Goal: Transaction & Acquisition: Purchase product/service

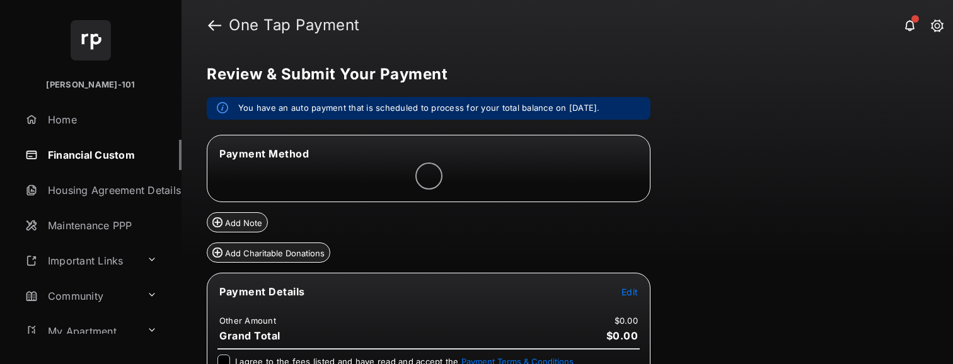
click at [631, 288] on span "Edit" at bounding box center [630, 292] width 16 height 11
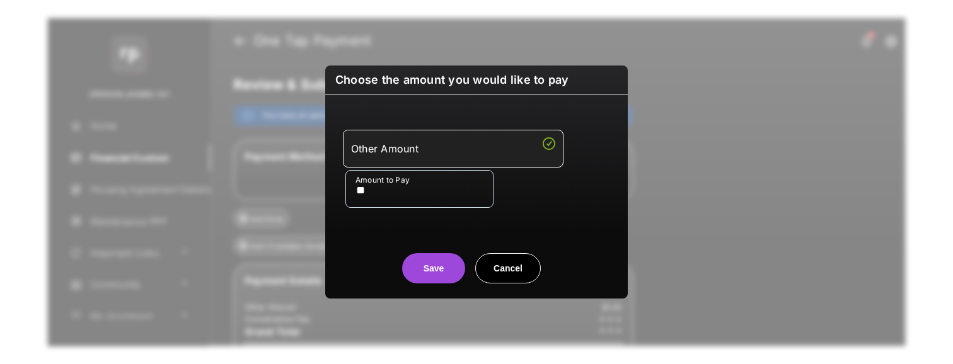
type input "**"
click at [399, 273] on center "Save Cancel" at bounding box center [477, 263] width 272 height 40
click at [431, 266] on button "Save" at bounding box center [433, 268] width 63 height 30
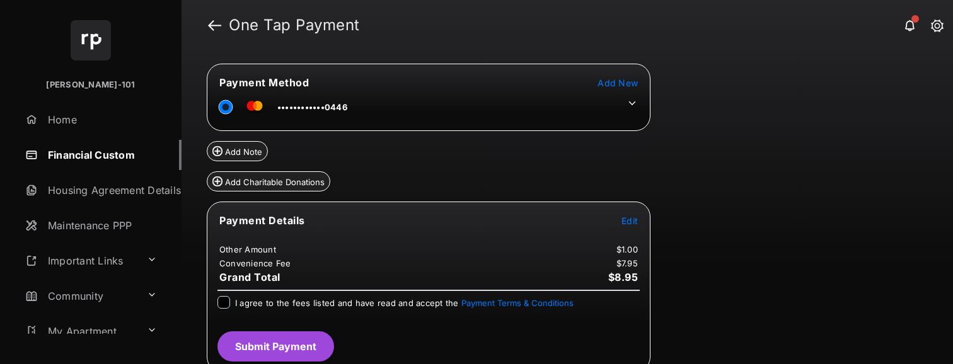
scroll to position [79, 0]
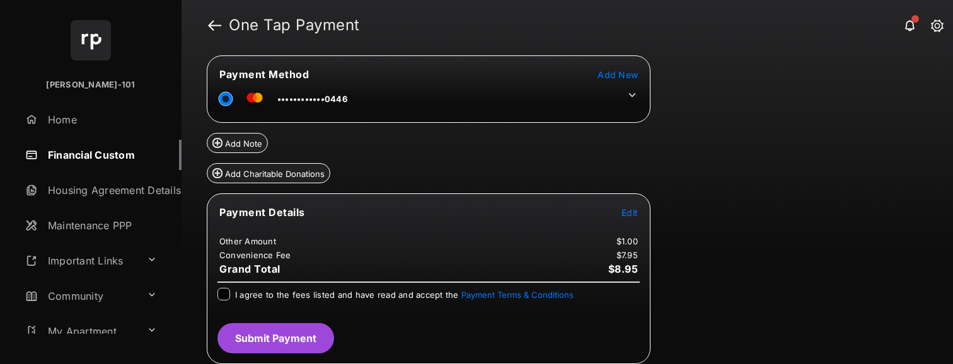
click at [246, 290] on span "I agree to the fees listed and have read and accept the Payment Terms & Conditi…" at bounding box center [404, 295] width 339 height 10
click at [327, 327] on button "Submit Payment" at bounding box center [276, 338] width 117 height 30
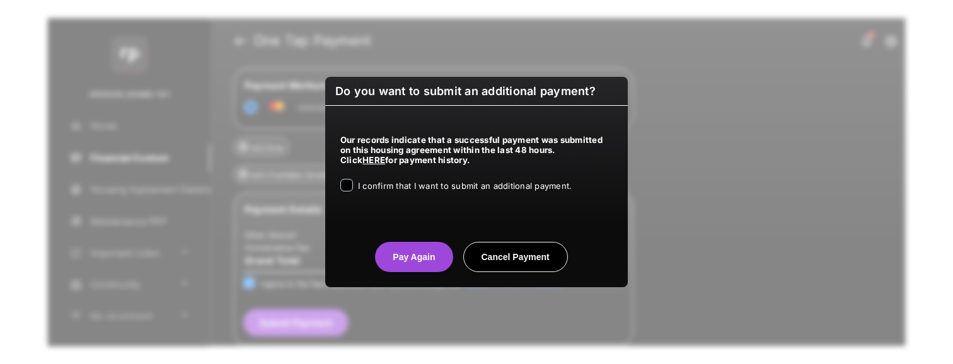
click at [381, 195] on div "Our records indicate that a successful payment was submitted on this housing ag…" at bounding box center [476, 161] width 303 height 111
click at [380, 194] on div "I confirm that I want to submit an additional payment." at bounding box center [465, 186] width 214 height 15
click at [381, 191] on span "I confirm that I want to submit an additional payment." at bounding box center [465, 186] width 214 height 10
click at [383, 251] on button "Pay Again" at bounding box center [414, 257] width 78 height 30
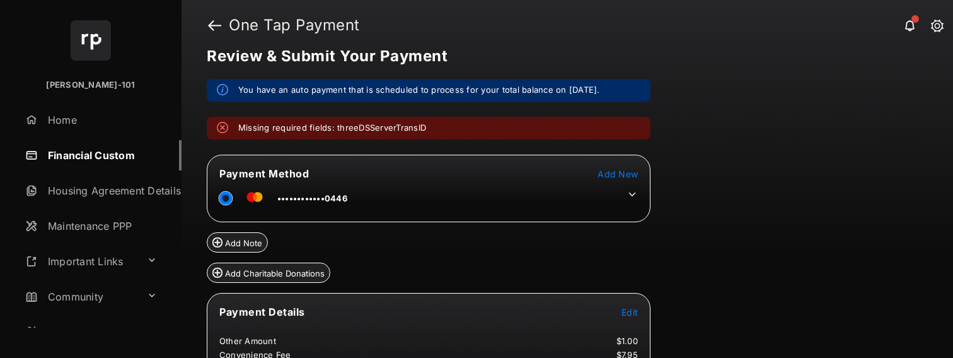
scroll to position [21, 0]
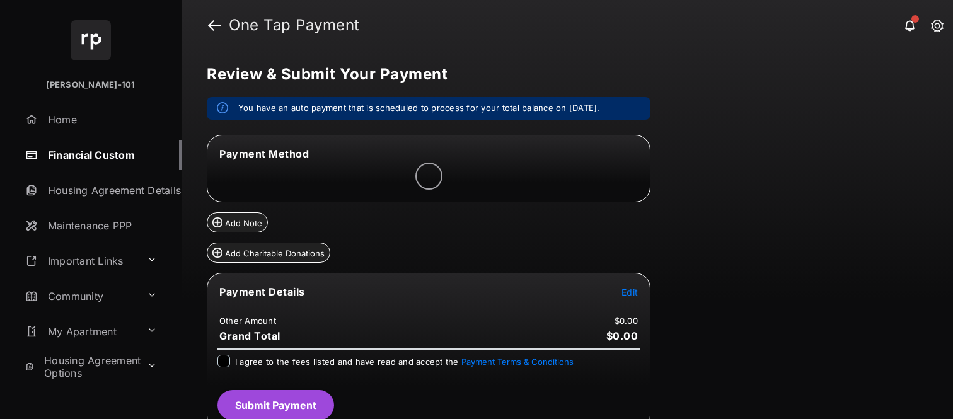
click at [635, 291] on span "Edit" at bounding box center [630, 292] width 16 height 11
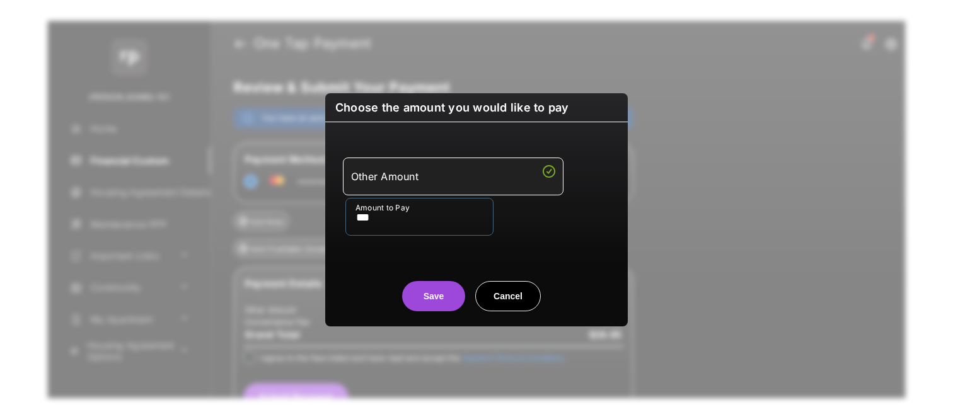
type input "***"
drag, startPoint x: 387, startPoint y: 247, endPoint x: 429, endPoint y: 286, distance: 57.6
click at [387, 247] on div "Other Amount Amount to Pay ***" at bounding box center [477, 196] width 288 height 119
drag, startPoint x: 442, startPoint y: 292, endPoint x: 431, endPoint y: 267, distance: 27.1
click at [442, 292] on button "Save" at bounding box center [433, 296] width 63 height 30
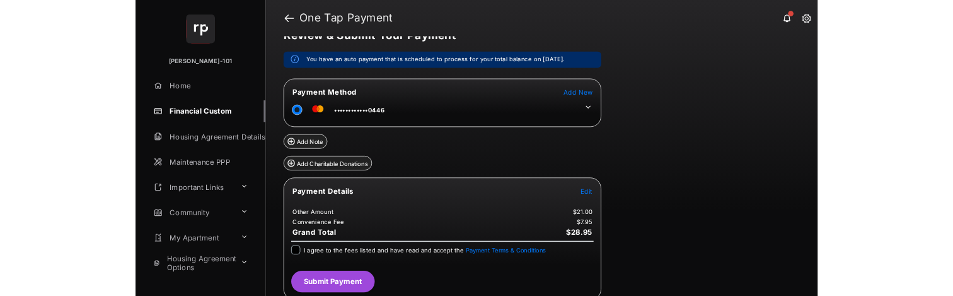
scroll to position [25, 0]
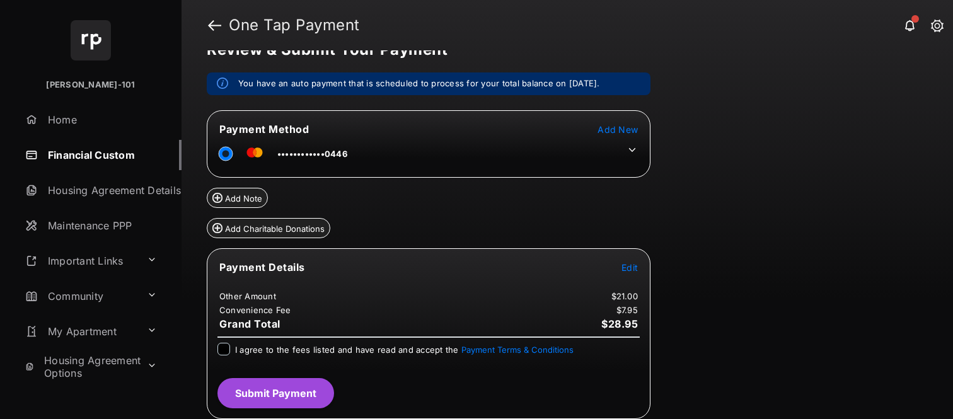
click at [231, 346] on div "I agree to the fees listed and have read and accept the Payment Terms & Conditi…" at bounding box center [429, 350] width 422 height 15
click at [320, 153] on span "••••••••••••0446" at bounding box center [312, 154] width 70 height 10
click at [322, 173] on div "Payment Method Add New ••••••••••••0446" at bounding box center [429, 143] width 444 height 67
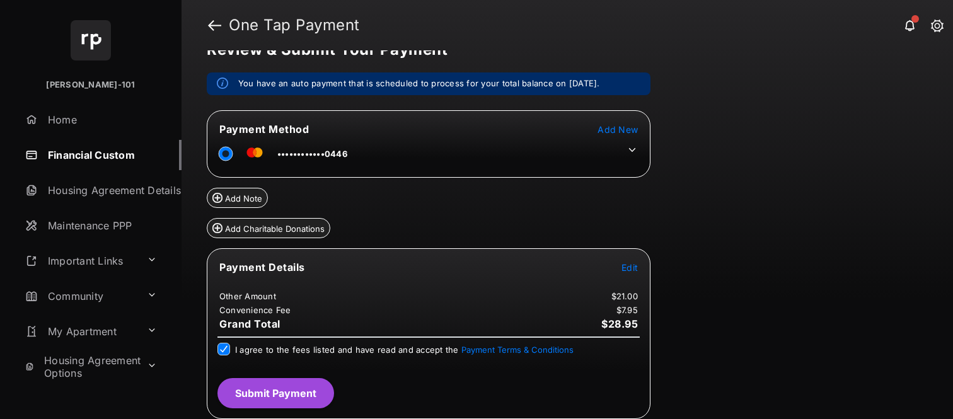
click at [321, 158] on span "••••••••••••0446" at bounding box center [312, 154] width 70 height 10
click at [321, 157] on span "••••••••••••0446" at bounding box center [312, 154] width 70 height 10
click at [321, 156] on span "••••••••••••0446" at bounding box center [312, 154] width 70 height 10
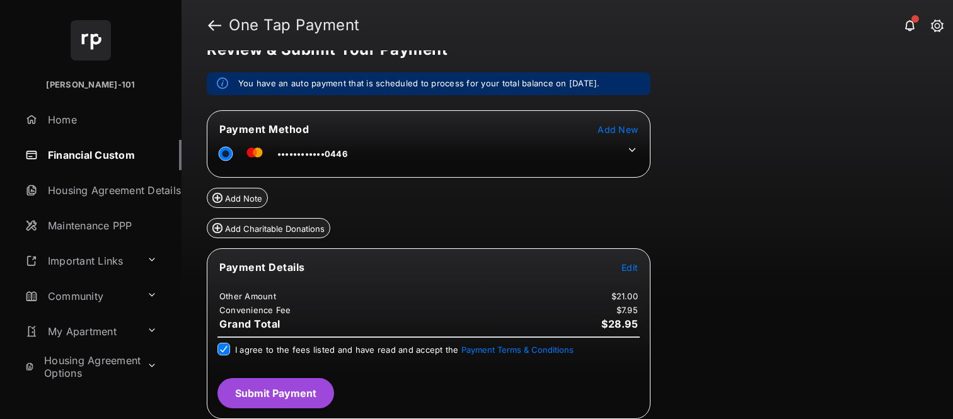
click at [291, 387] on button "Submit Payment" at bounding box center [276, 393] width 117 height 30
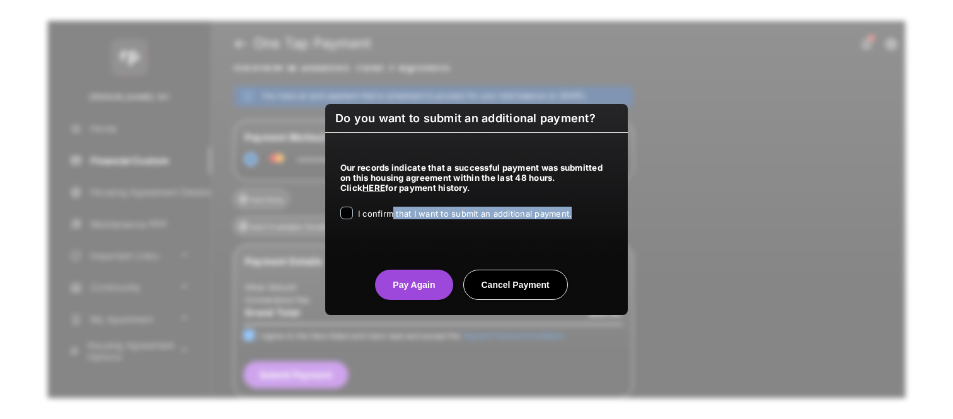
click at [392, 219] on div "I confirm that I want to submit an additional payment." at bounding box center [465, 214] width 214 height 15
click at [406, 281] on button "Pay Again" at bounding box center [414, 285] width 78 height 30
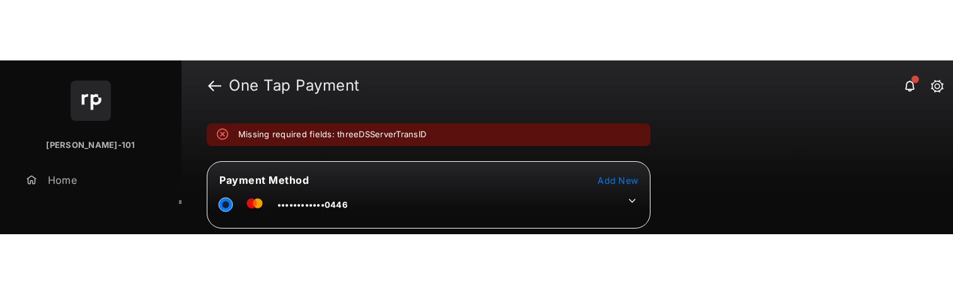
scroll to position [74, 0]
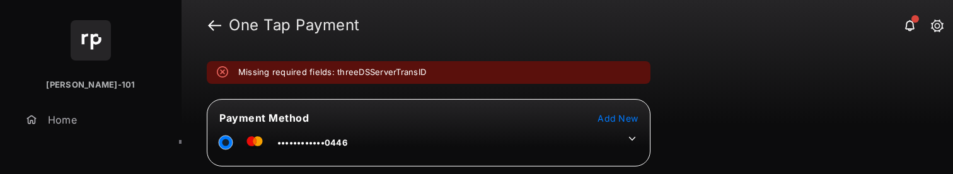
click at [375, 105] on div "Payment Method Add New ••••••••••••0446" at bounding box center [429, 132] width 444 height 67
click at [369, 83] on div "Missing required fields: threeDSServerTransID" at bounding box center [429, 72] width 444 height 23
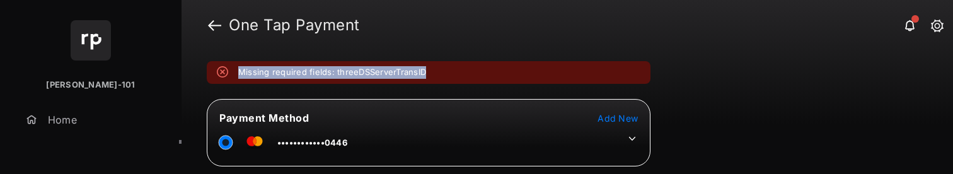
click at [369, 83] on div "Missing required fields: threeDSServerTransID" at bounding box center [429, 72] width 444 height 23
click at [363, 80] on div "Missing required fields: threeDSServerTransID" at bounding box center [429, 72] width 444 height 23
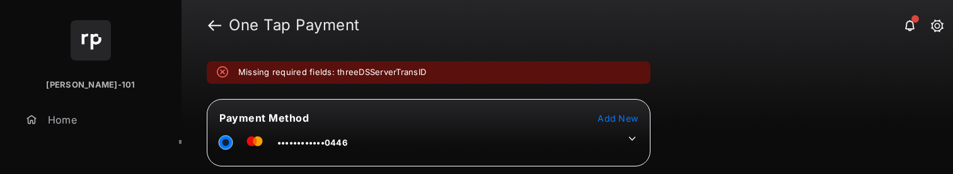
click at [335, 80] on div "Missing required fields: threeDSServerTransID" at bounding box center [429, 72] width 444 height 23
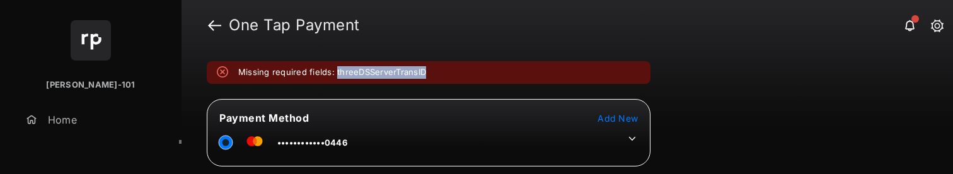
drag, startPoint x: 335, startPoint y: 78, endPoint x: 423, endPoint y: 84, distance: 87.9
drag, startPoint x: 423, startPoint y: 78, endPoint x: 337, endPoint y: 74, distance: 86.4
click at [337, 74] on em "Missing required fields: threeDSServerTransID" at bounding box center [332, 72] width 188 height 13
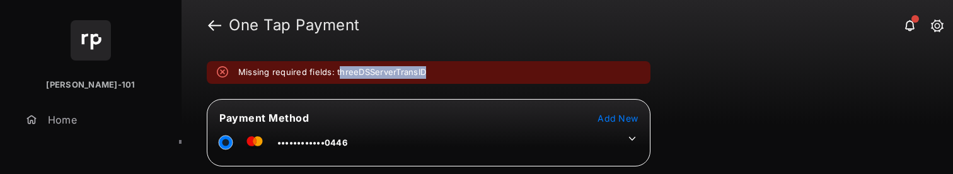
click at [336, 74] on em "Missing required fields: threeDSServerTransID" at bounding box center [332, 72] width 188 height 13
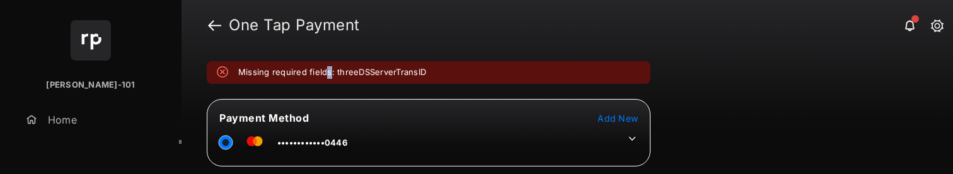
click at [329, 70] on em "Missing required fields: threeDSServerTransID" at bounding box center [332, 72] width 188 height 13
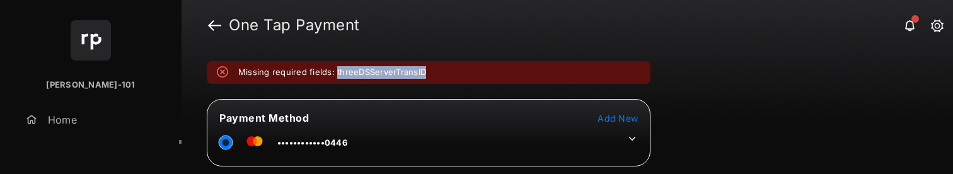
drag, startPoint x: 334, startPoint y: 71, endPoint x: 424, endPoint y: 72, distance: 89.5
click at [424, 72] on em "Missing required fields: threeDSServerTransID" at bounding box center [332, 72] width 188 height 13
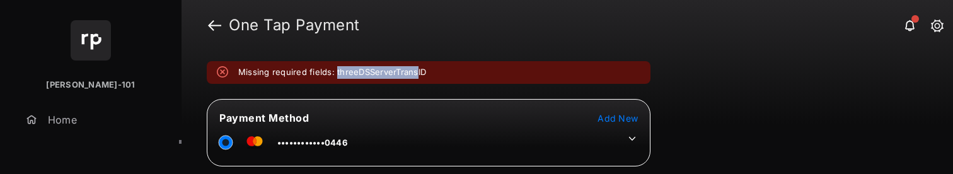
drag, startPoint x: 334, startPoint y: 72, endPoint x: 416, endPoint y: 68, distance: 81.4
click at [416, 68] on em "Missing required fields: threeDSServerTransID" at bounding box center [332, 72] width 188 height 13
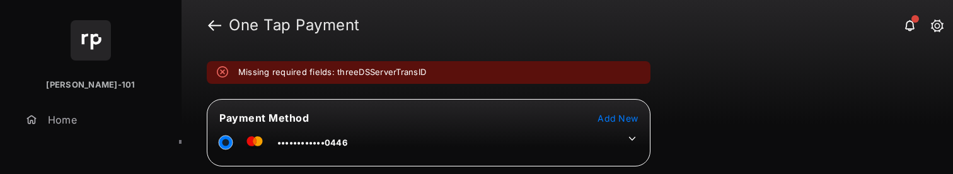
click at [433, 67] on div "Missing required fields: threeDSServerTransID" at bounding box center [429, 72] width 444 height 23
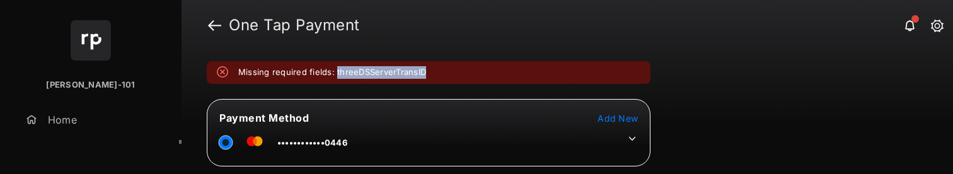
drag, startPoint x: 427, startPoint y: 71, endPoint x: 335, endPoint y: 75, distance: 91.5
click at [335, 75] on div "Missing required fields: threeDSServerTransID" at bounding box center [429, 72] width 444 height 23
click at [335, 75] on em "Missing required fields: threeDSServerTransID" at bounding box center [332, 72] width 188 height 13
drag, startPoint x: 335, startPoint y: 75, endPoint x: 382, endPoint y: 74, distance: 46.7
click at [382, 74] on em "Missing required fields: threeDSServerTransID" at bounding box center [332, 72] width 188 height 13
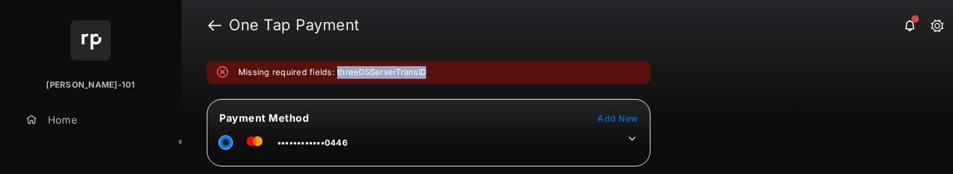
click at [382, 75] on em "Missing required fields: threeDSServerTransID" at bounding box center [332, 72] width 188 height 13
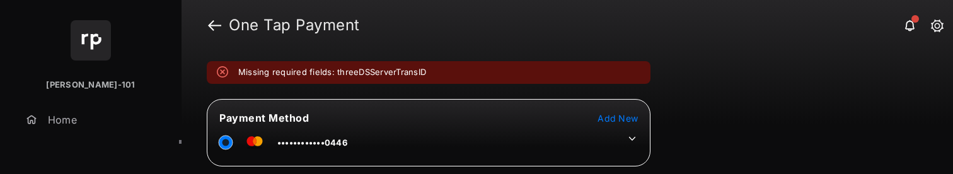
click at [385, 76] on em "Missing required fields: threeDSServerTransID" at bounding box center [332, 72] width 188 height 13
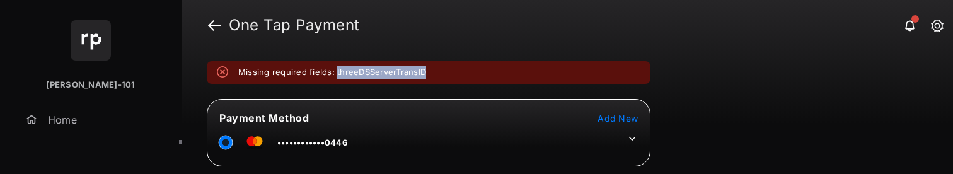
click at [385, 76] on em "Missing required fields: threeDSServerTransID" at bounding box center [332, 72] width 188 height 13
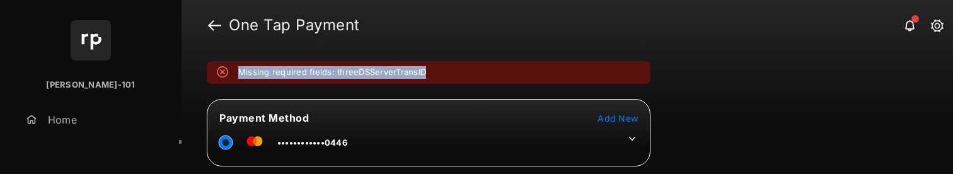
click at [385, 76] on em "Missing required fields: threeDSServerTransID" at bounding box center [332, 72] width 188 height 13
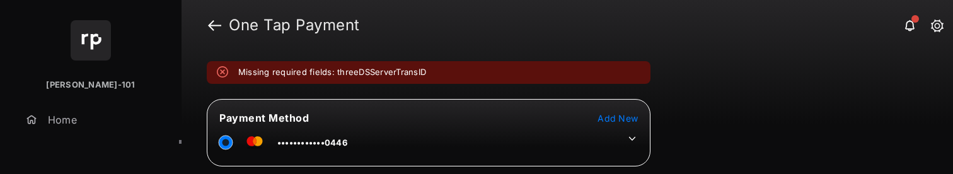
click at [372, 76] on em "Missing required fields: threeDSServerTransID" at bounding box center [332, 72] width 188 height 13
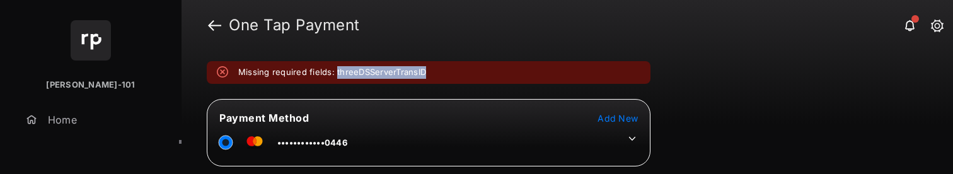
click at [372, 76] on em "Missing required fields: threeDSServerTransID" at bounding box center [332, 72] width 188 height 13
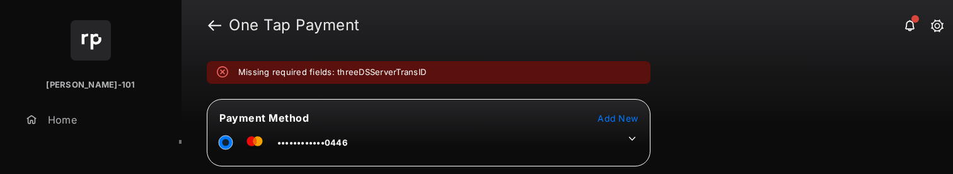
click at [385, 82] on div "Missing required fields: threeDSServerTransID" at bounding box center [429, 72] width 444 height 23
click at [379, 79] on div "Missing required fields: threeDSServerTransID" at bounding box center [429, 72] width 444 height 23
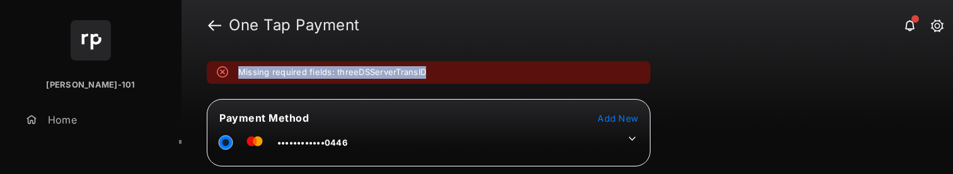
click at [379, 79] on div "Missing required fields: threeDSServerTransID" at bounding box center [429, 72] width 444 height 23
click at [364, 79] on div "Missing required fields: threeDSServerTransID" at bounding box center [429, 72] width 444 height 23
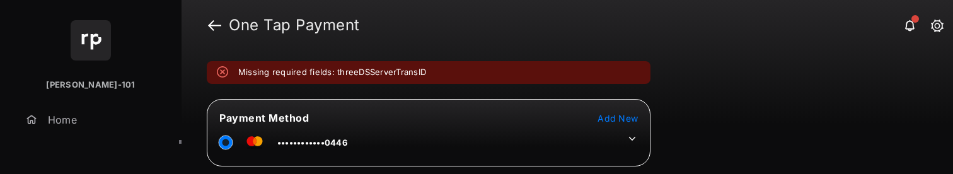
click at [364, 79] on div "Missing required fields: threeDSServerTransID" at bounding box center [429, 72] width 444 height 23
click at [365, 77] on em "Missing required fields: threeDSServerTransID" at bounding box center [332, 72] width 188 height 13
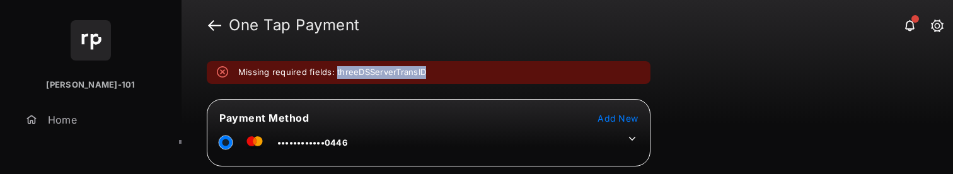
click at [365, 77] on em "Missing required fields: threeDSServerTransID" at bounding box center [332, 72] width 188 height 13
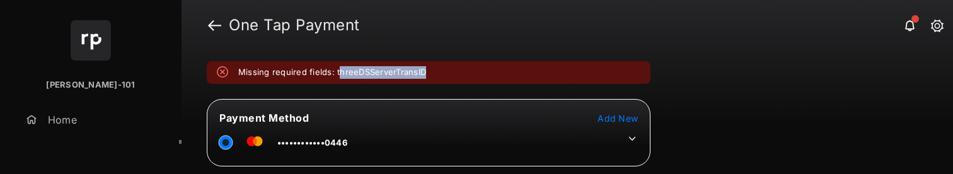
drag, startPoint x: 336, startPoint y: 71, endPoint x: 435, endPoint y: 71, distance: 99.0
click at [435, 71] on div "Missing required fields: threeDSServerTransID" at bounding box center [429, 72] width 444 height 23
drag, startPoint x: 428, startPoint y: 73, endPoint x: 334, endPoint y: 73, distance: 94.0
click at [334, 73] on div "Missing required fields: threeDSServerTransID" at bounding box center [429, 72] width 444 height 23
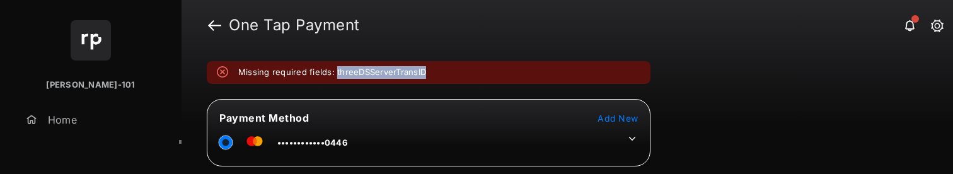
click at [334, 73] on em "Missing required fields: threeDSServerTransID" at bounding box center [332, 72] width 188 height 13
drag, startPoint x: 334, startPoint y: 73, endPoint x: 429, endPoint y: 73, distance: 94.6
click at [429, 73] on div "Missing required fields: threeDSServerTransID" at bounding box center [429, 72] width 444 height 23
click at [404, 76] on em "Missing required fields: threeDSServerTransID" at bounding box center [332, 72] width 188 height 13
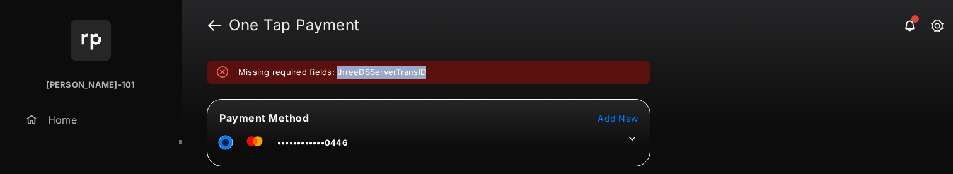
click at [399, 79] on div "Missing required fields: threeDSServerTransID" at bounding box center [429, 72] width 444 height 23
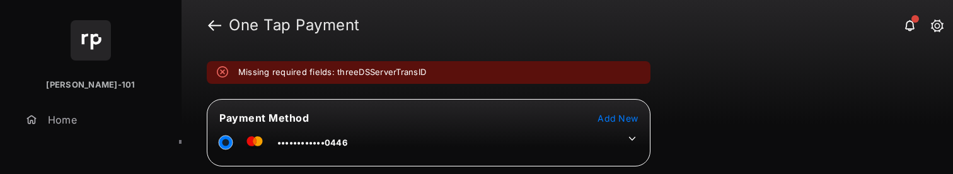
click at [399, 79] on div "Missing required fields: threeDSServerTransID" at bounding box center [429, 72] width 444 height 23
click at [395, 74] on em "Missing required fields: threeDSServerTransID" at bounding box center [332, 72] width 188 height 13
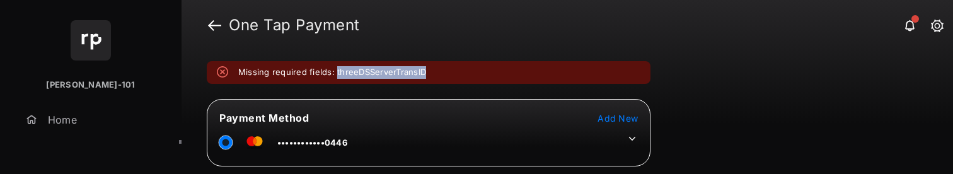
click at [395, 74] on em "Missing required fields: threeDSServerTransID" at bounding box center [332, 72] width 188 height 13
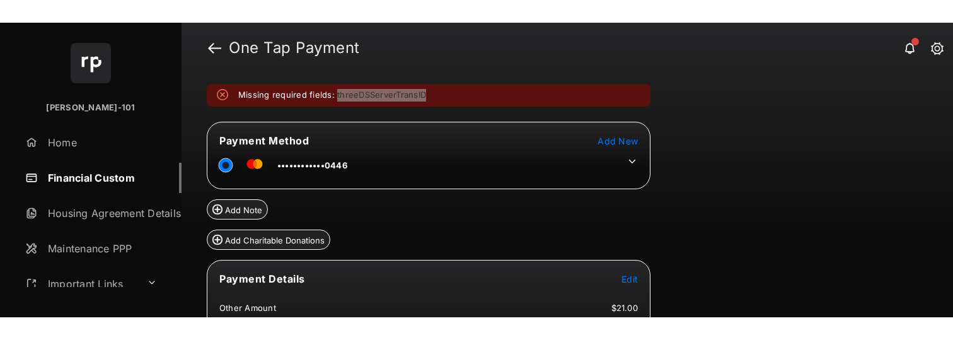
scroll to position [188, 0]
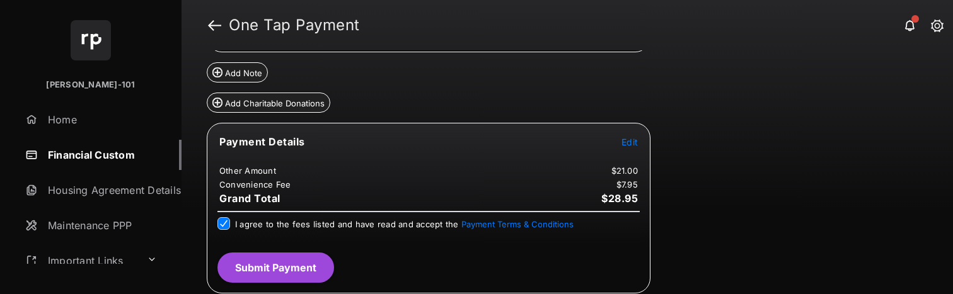
click at [302, 260] on button "Submit Payment" at bounding box center [276, 268] width 117 height 30
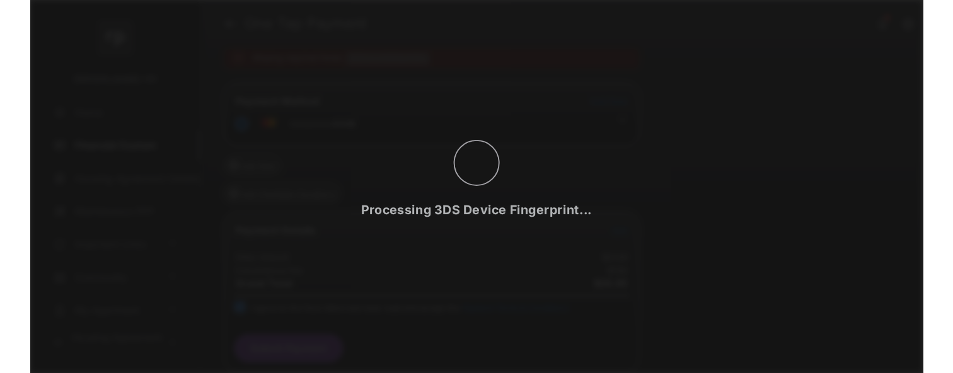
scroll to position [63, 0]
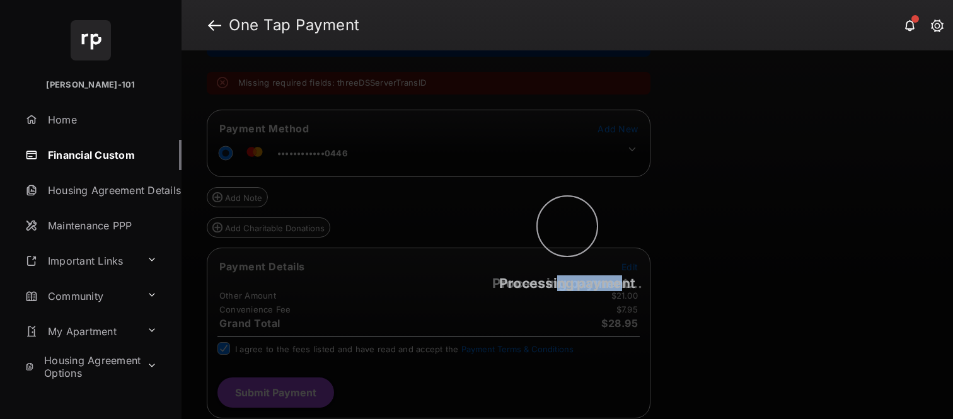
drag, startPoint x: 620, startPoint y: 283, endPoint x: 556, endPoint y: 282, distance: 64.3
click at [556, 282] on span "Processing payment" at bounding box center [567, 284] width 136 height 16
click at [524, 289] on span "Processing payment" at bounding box center [567, 284] width 136 height 16
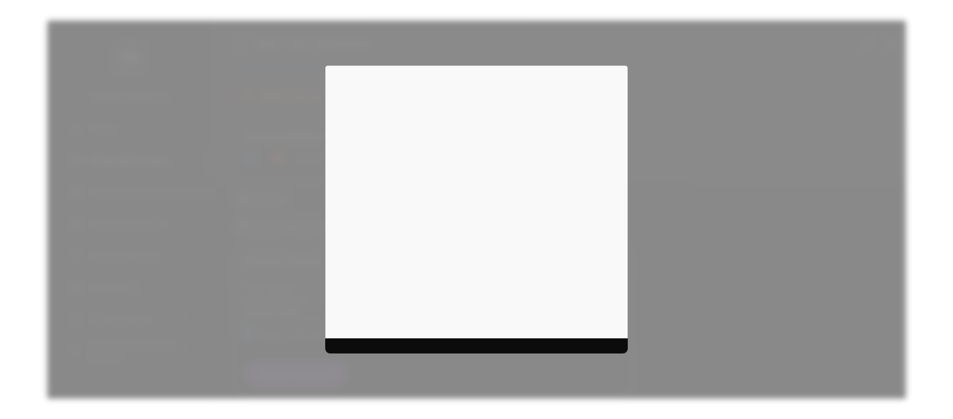
drag, startPoint x: 358, startPoint y: 344, endPoint x: 539, endPoint y: 344, distance: 181.6
click at [539, 344] on div at bounding box center [476, 210] width 303 height 288
click at [460, 354] on div at bounding box center [476, 209] width 953 height 419
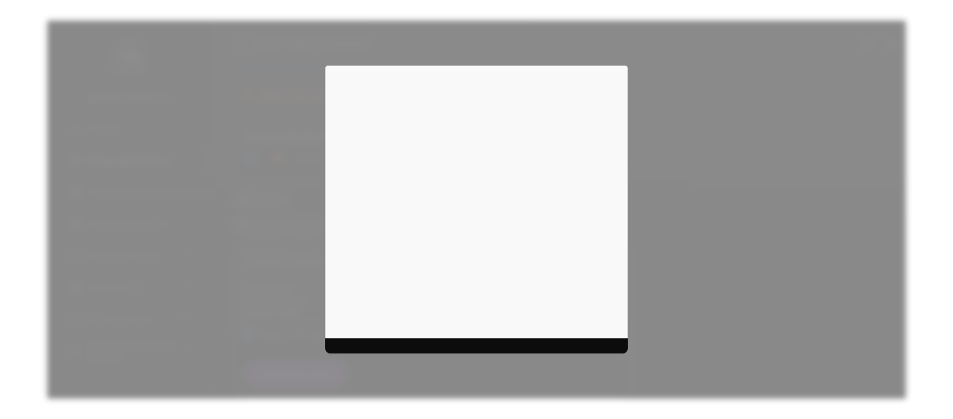
click at [460, 354] on div at bounding box center [476, 209] width 953 height 419
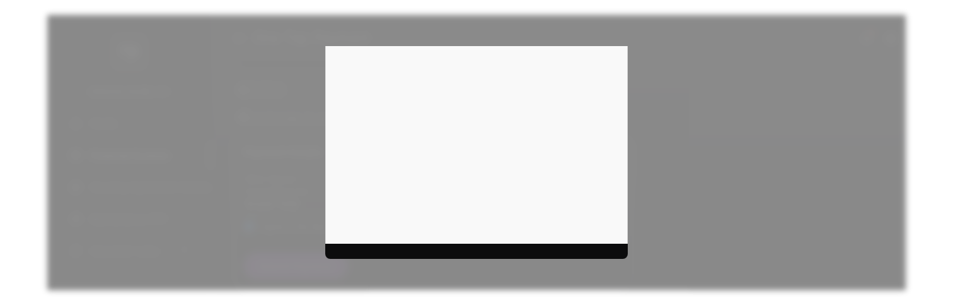
scroll to position [26, 0]
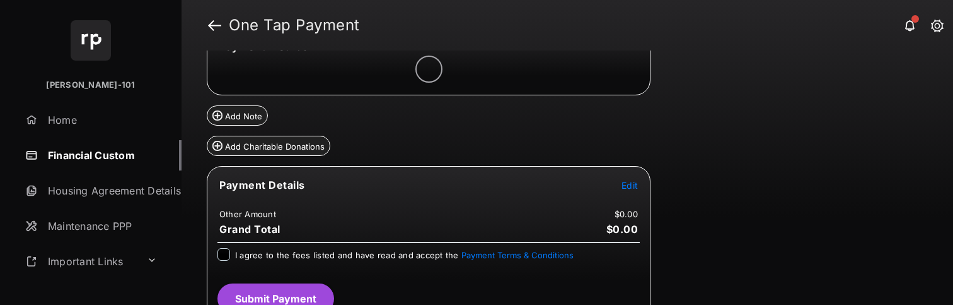
scroll to position [113, 0]
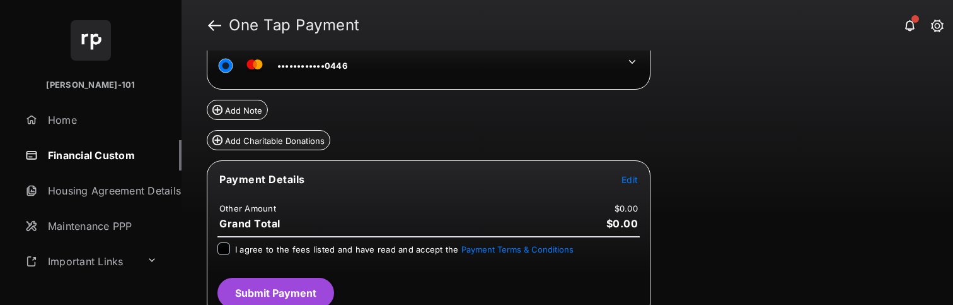
click at [631, 177] on span "Edit" at bounding box center [630, 179] width 16 height 11
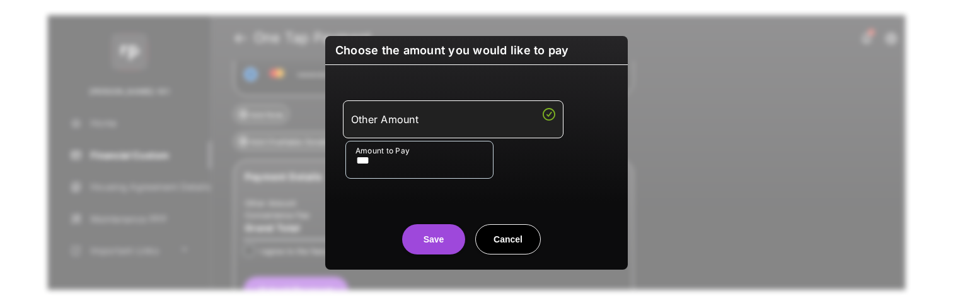
type input "***"
click at [368, 235] on center "Save Cancel" at bounding box center [477, 234] width 272 height 40
click at [419, 236] on button "Save" at bounding box center [433, 239] width 63 height 30
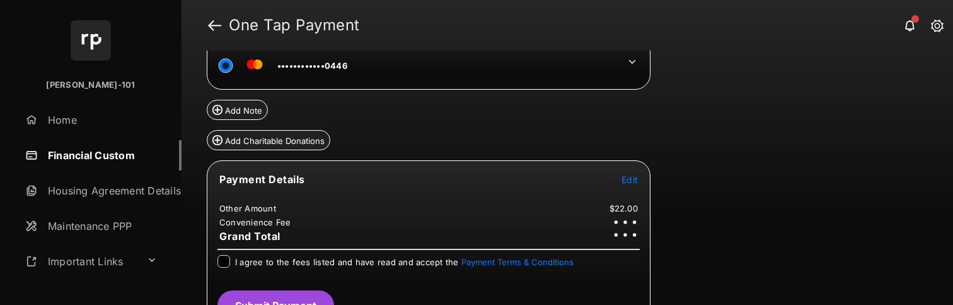
click at [265, 255] on label "I agree to the fees listed and have read and accept the Payment Terms & Conditi…" at bounding box center [404, 261] width 339 height 13
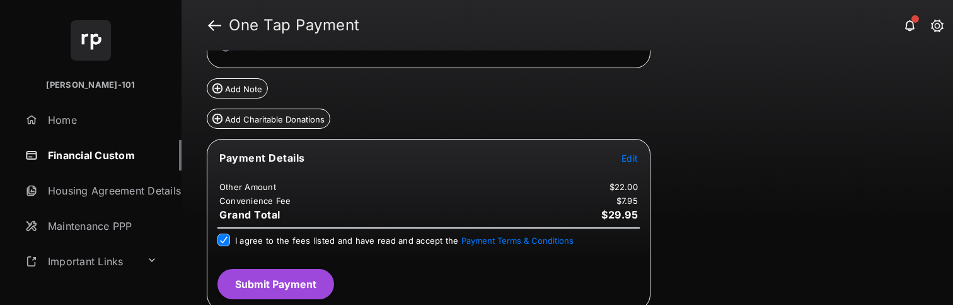
scroll to position [139, 0]
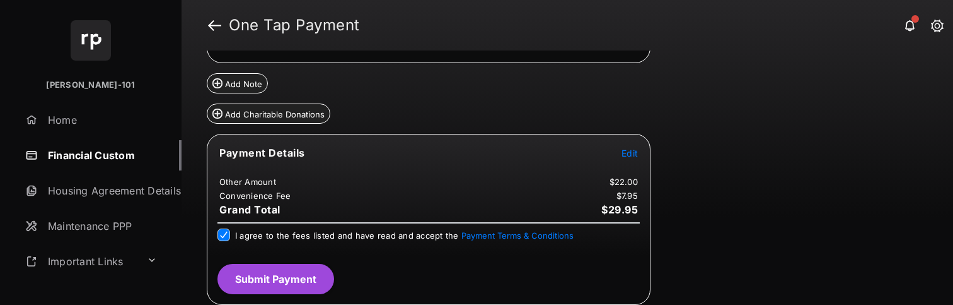
click at [270, 264] on button "Submit Payment" at bounding box center [276, 279] width 117 height 30
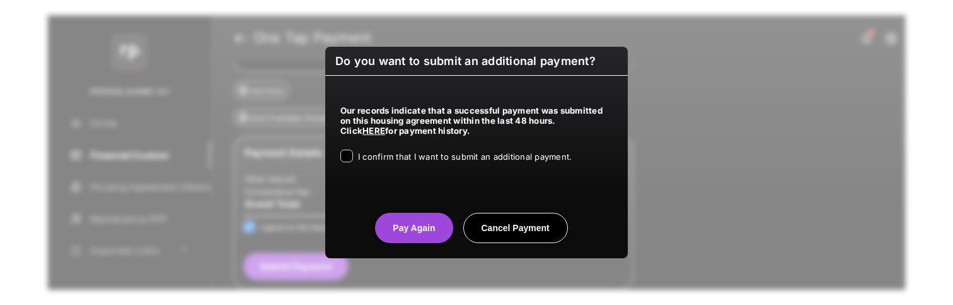
click at [395, 143] on div "Our records indicate that a successful payment was submitted on this housing ag…" at bounding box center [476, 131] width 303 height 111
click at [389, 156] on span "I confirm that I want to submit an additional payment." at bounding box center [465, 156] width 214 height 10
click at [389, 157] on span "I confirm that I want to submit an additional payment." at bounding box center [465, 156] width 214 height 10
click at [417, 159] on span "I confirm that I want to submit an additional payment." at bounding box center [465, 156] width 214 height 10
click at [421, 233] on button "Pay Again" at bounding box center [414, 228] width 78 height 30
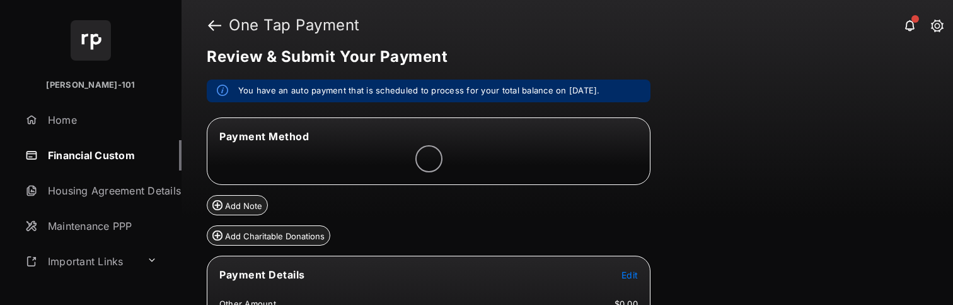
scroll to position [21, 0]
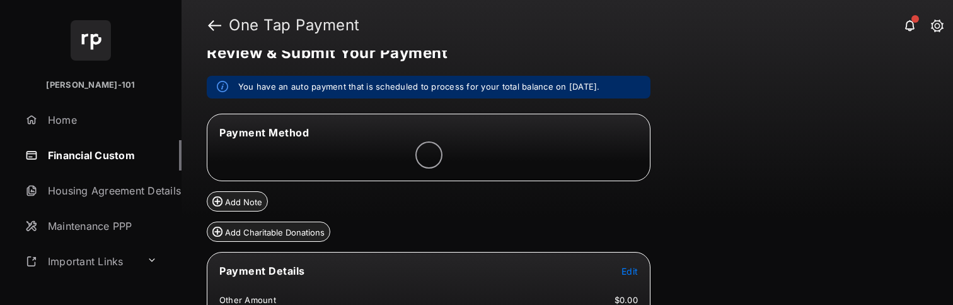
click at [627, 272] on span "Edit" at bounding box center [630, 270] width 16 height 11
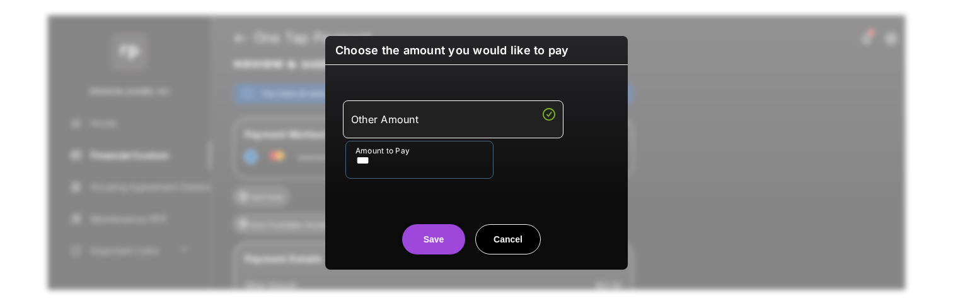
type input "***"
click at [382, 204] on div "Save Cancel" at bounding box center [476, 226] width 303 height 55
click at [424, 247] on button "Save" at bounding box center [433, 239] width 63 height 30
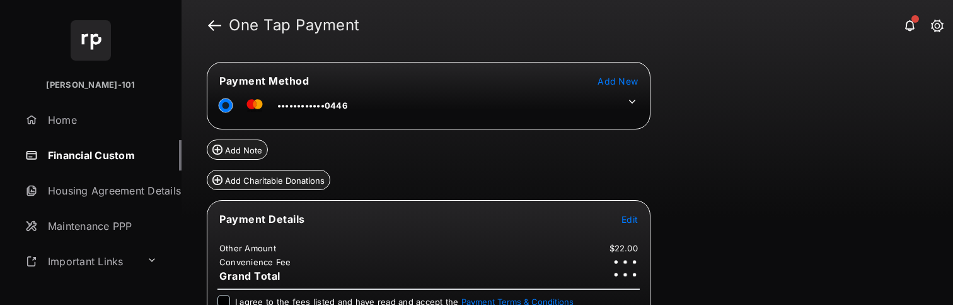
scroll to position [140, 0]
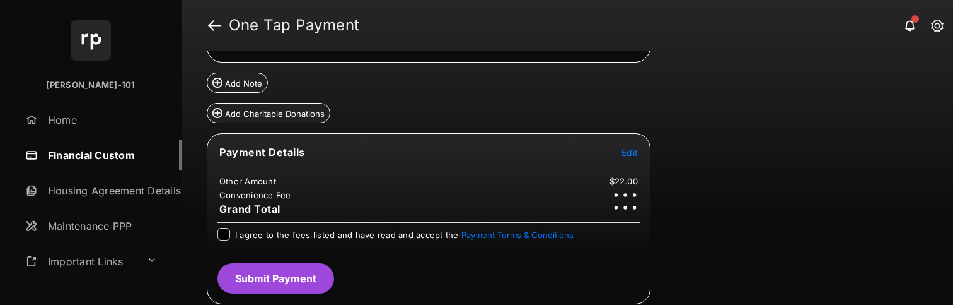
click at [230, 230] on div at bounding box center [224, 234] width 13 height 13
click at [242, 279] on button "Submit Payment" at bounding box center [276, 279] width 117 height 30
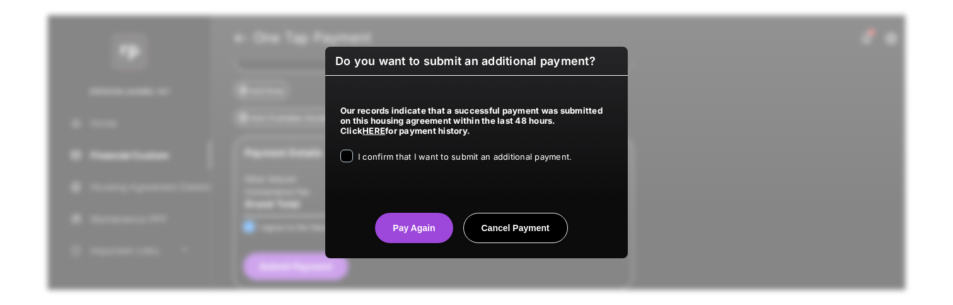
drag, startPoint x: 416, startPoint y: 159, endPoint x: 409, endPoint y: 163, distance: 7.7
click at [416, 159] on span "I confirm that I want to submit an additional payment." at bounding box center [465, 156] width 214 height 10
click at [422, 224] on button "Pay Again" at bounding box center [414, 228] width 78 height 30
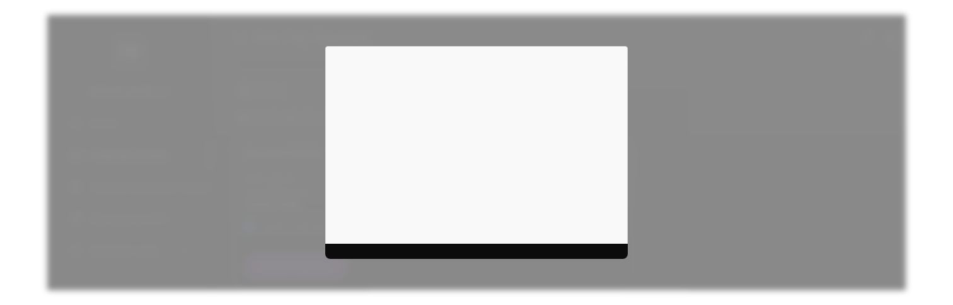
click at [363, 252] on div at bounding box center [476, 152] width 303 height 213
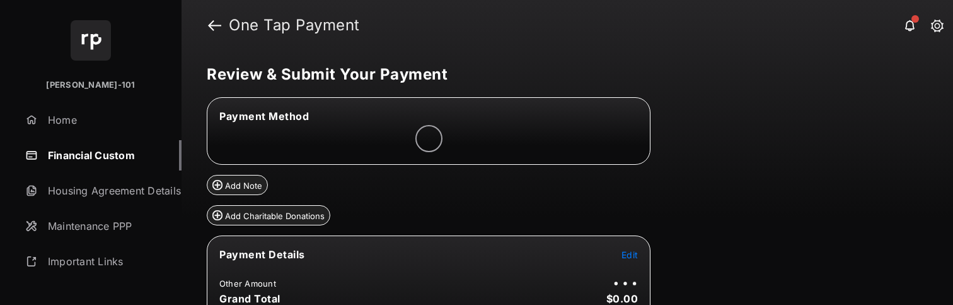
click at [635, 258] on span "Edit" at bounding box center [630, 254] width 16 height 11
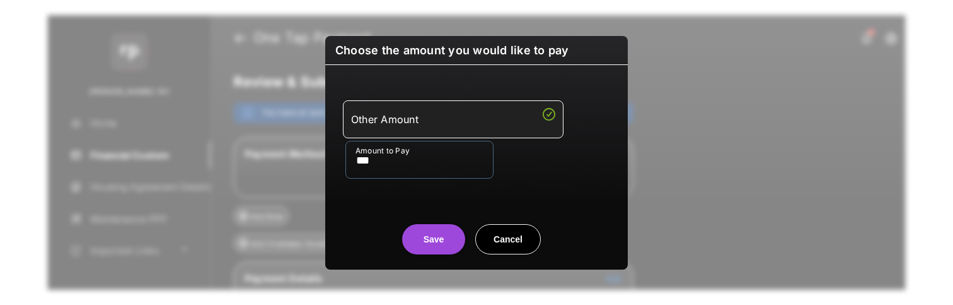
type input "***"
click at [359, 211] on div "Save Cancel" at bounding box center [476, 226] width 303 height 55
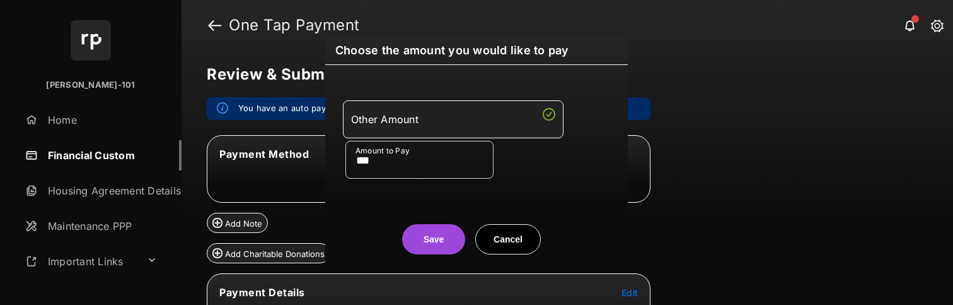
click at [407, 235] on button "Save" at bounding box center [433, 239] width 63 height 30
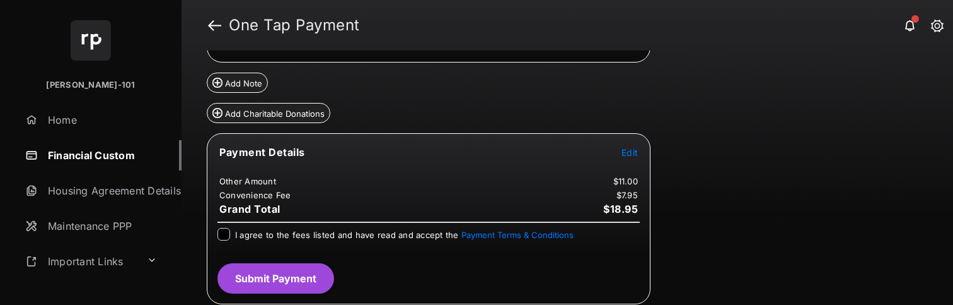
scroll to position [139, 0]
click at [218, 234] on div at bounding box center [224, 234] width 13 height 13
click at [314, 274] on button "Submit Payment" at bounding box center [276, 279] width 117 height 30
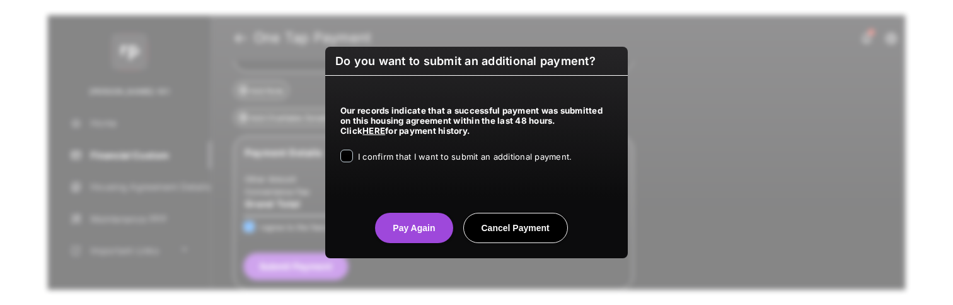
click at [409, 160] on span "I confirm that I want to submit an additional payment." at bounding box center [465, 156] width 214 height 10
click at [414, 240] on button "Pay Again" at bounding box center [414, 228] width 78 height 30
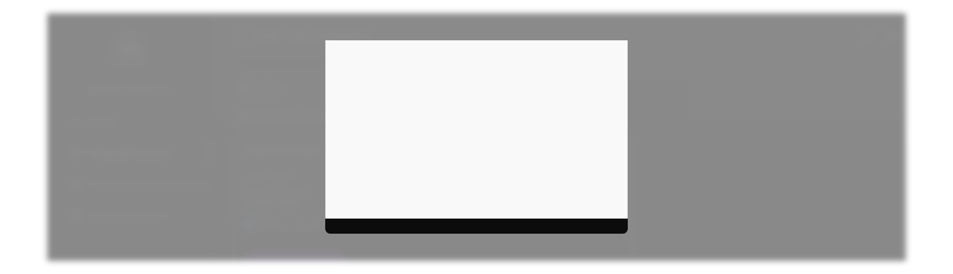
scroll to position [470, 0]
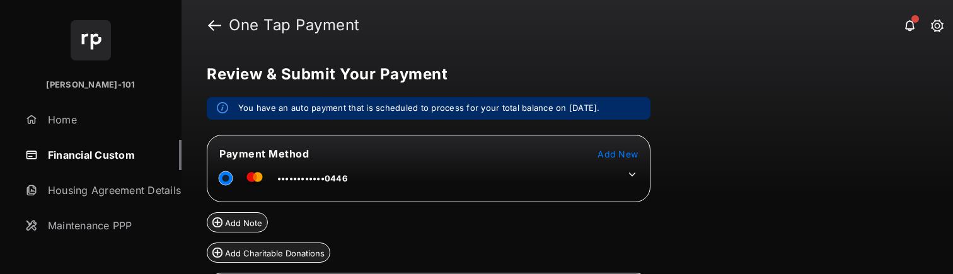
click at [632, 172] on icon at bounding box center [632, 174] width 11 height 11
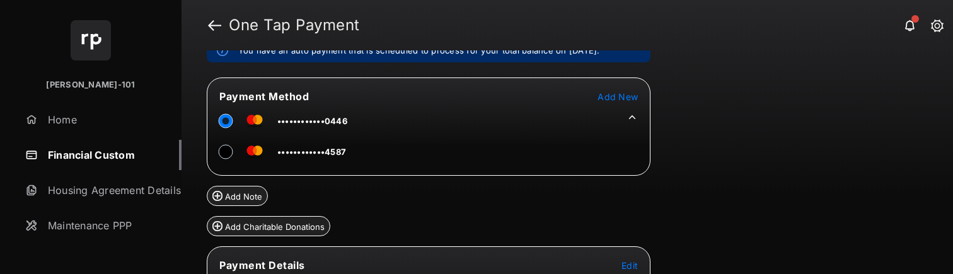
scroll to position [123, 0]
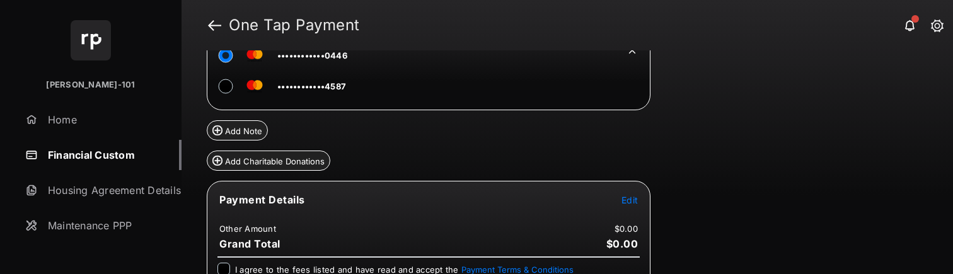
click at [628, 204] on span "Edit" at bounding box center [630, 200] width 16 height 11
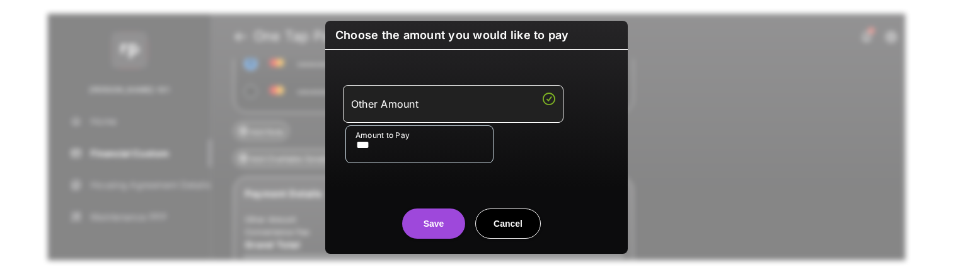
type input "***"
click at [402, 217] on center "Save Cancel" at bounding box center [477, 219] width 272 height 40
click at [409, 218] on button "Save" at bounding box center [433, 224] width 63 height 30
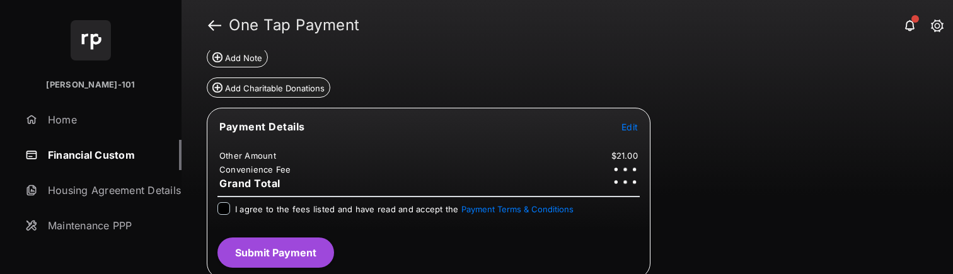
scroll to position [201, 0]
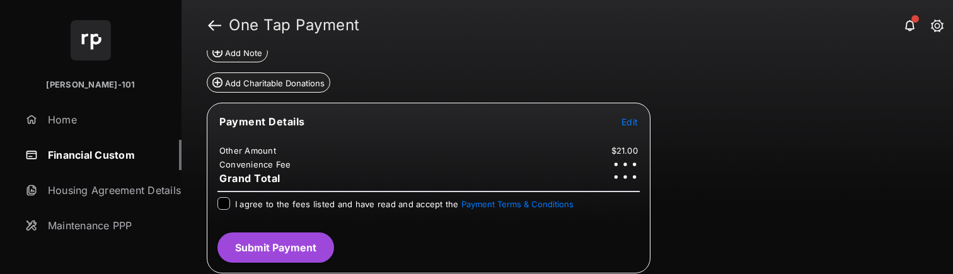
click at [230, 207] on div at bounding box center [224, 203] width 13 height 13
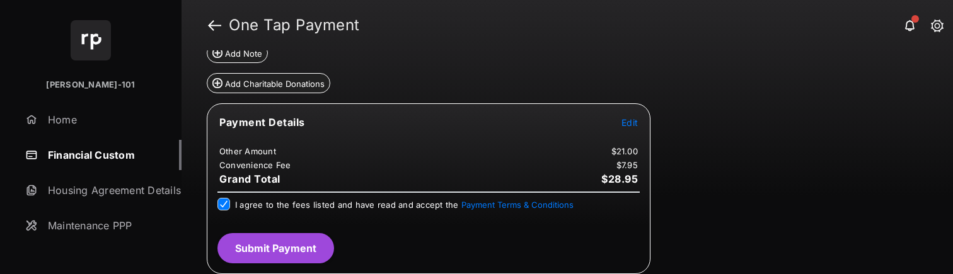
click at [249, 245] on button "Submit Payment" at bounding box center [276, 248] width 117 height 30
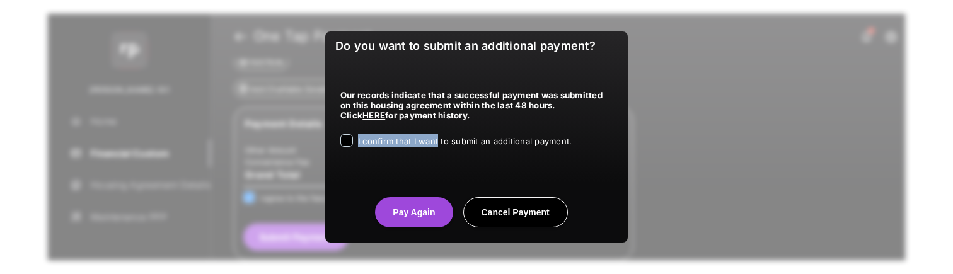
click at [437, 139] on div "Our records indicate that a successful payment was submitted on this housing ag…" at bounding box center [476, 116] width 303 height 111
click at [434, 143] on span "I confirm that I want to submit an additional payment." at bounding box center [465, 141] width 214 height 10
click at [413, 207] on button "Pay Again" at bounding box center [414, 212] width 78 height 30
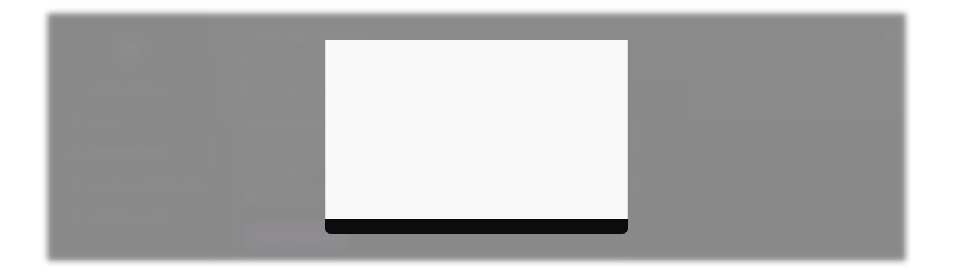
scroll to position [0, 0]
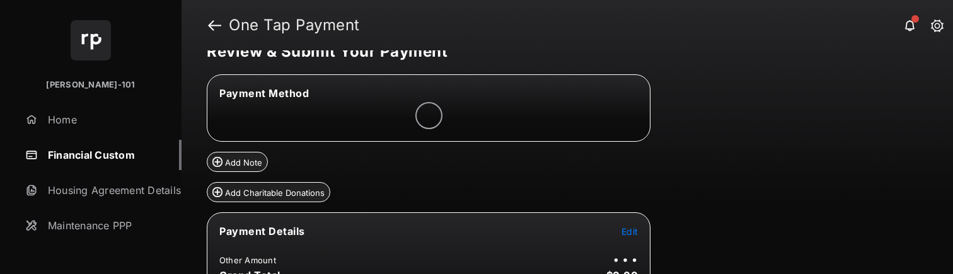
scroll to position [23, 0]
click at [631, 229] on span "Edit" at bounding box center [630, 231] width 16 height 11
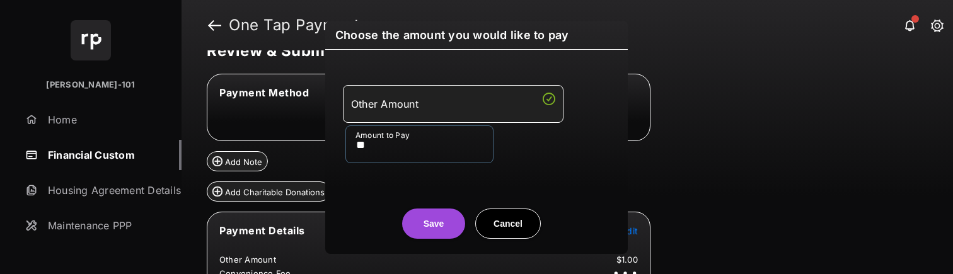
type input "**"
click at [434, 235] on button "Save" at bounding box center [433, 224] width 63 height 30
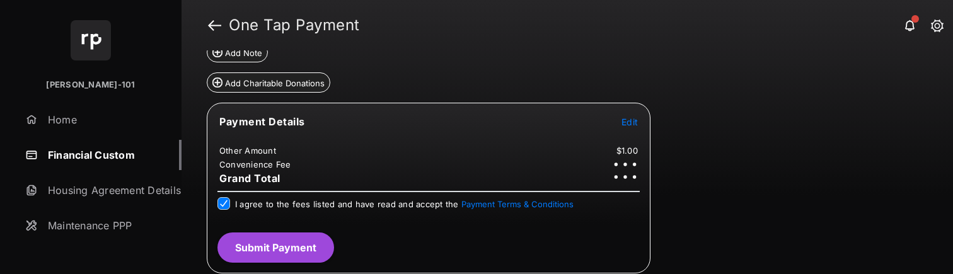
scroll to position [170, 0]
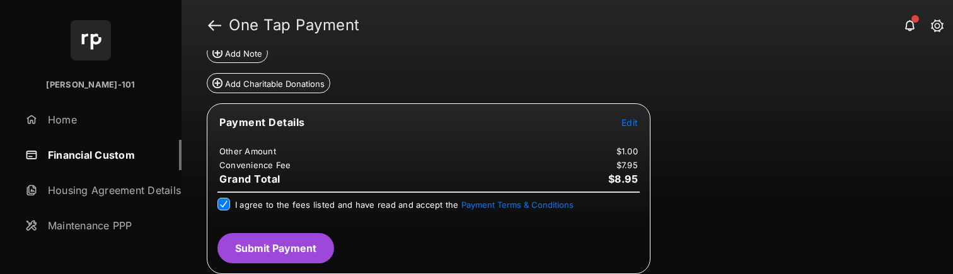
click at [283, 247] on button "Submit Payment" at bounding box center [276, 248] width 117 height 30
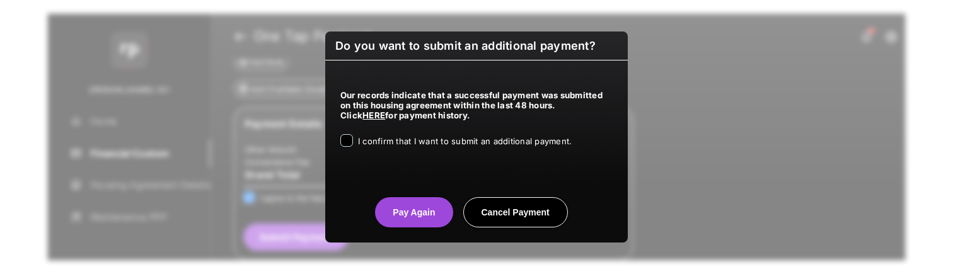
click at [399, 144] on span "I confirm that I want to submit an additional payment." at bounding box center [465, 141] width 214 height 10
click at [419, 214] on button "Pay Again" at bounding box center [414, 212] width 78 height 30
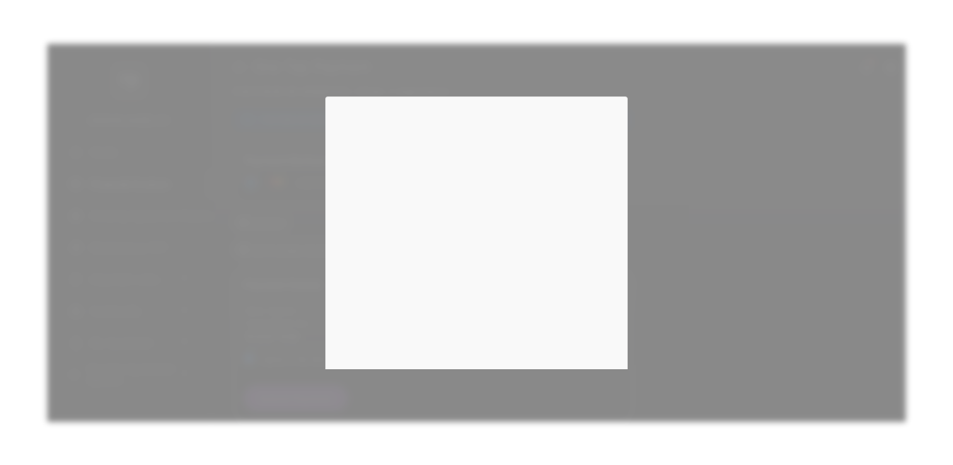
scroll to position [0, 0]
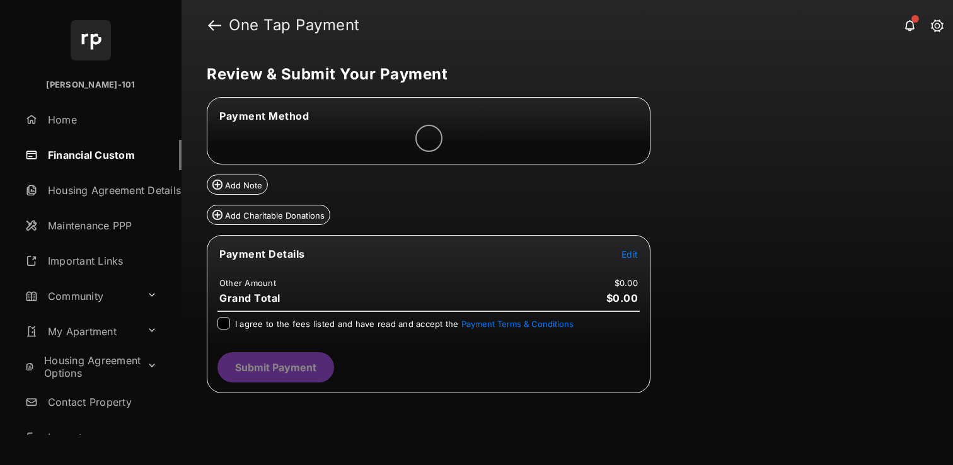
click at [622, 253] on span "Edit" at bounding box center [630, 254] width 16 height 11
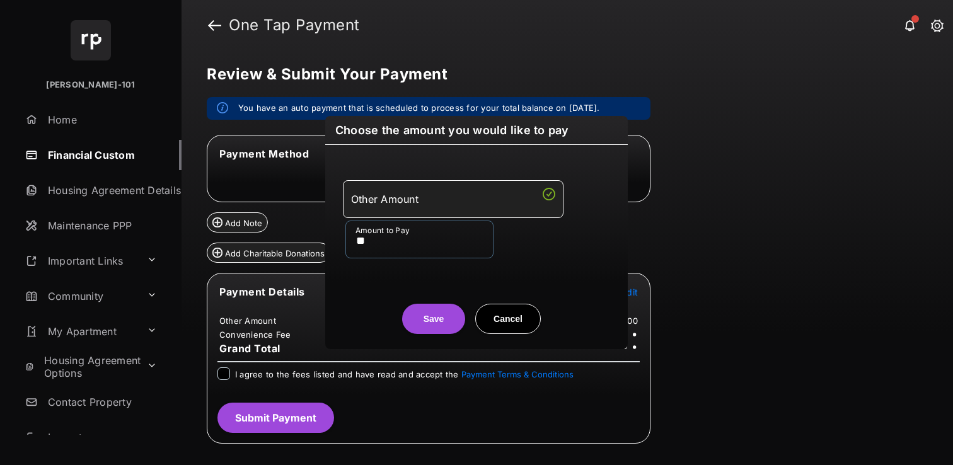
type input "**"
click at [361, 308] on center "Save Cancel" at bounding box center [477, 314] width 272 height 40
click at [422, 306] on button "Save" at bounding box center [433, 319] width 63 height 30
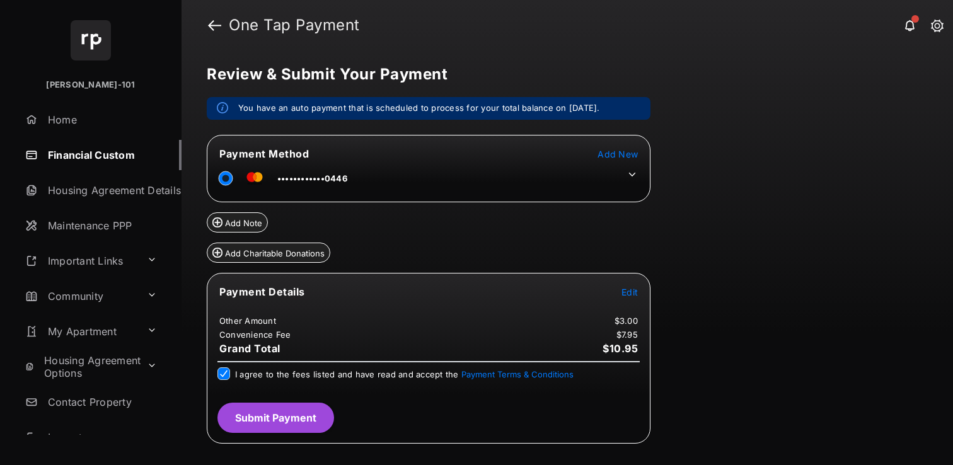
click at [294, 405] on button "Submit Payment" at bounding box center [276, 418] width 117 height 30
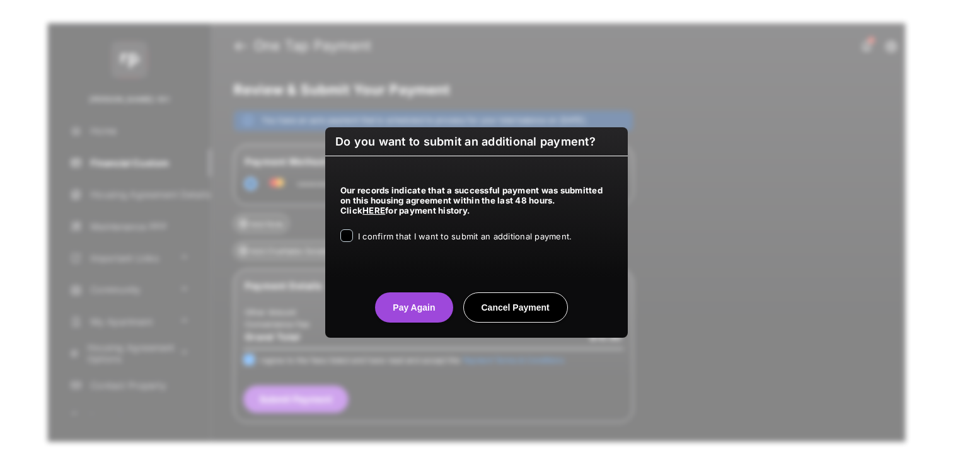
drag, startPoint x: 394, startPoint y: 225, endPoint x: 390, endPoint y: 248, distance: 23.0
click at [394, 225] on div "Our records indicate that a successful payment was submitted on this housing ag…" at bounding box center [476, 211] width 303 height 111
click at [390, 250] on div "Our records indicate that a successful payment was submitted on this housing ag…" at bounding box center [476, 211] width 303 height 111
click at [401, 233] on span "I confirm that I want to submit an additional payment." at bounding box center [465, 236] width 214 height 10
click at [411, 309] on button "Pay Again" at bounding box center [414, 308] width 78 height 30
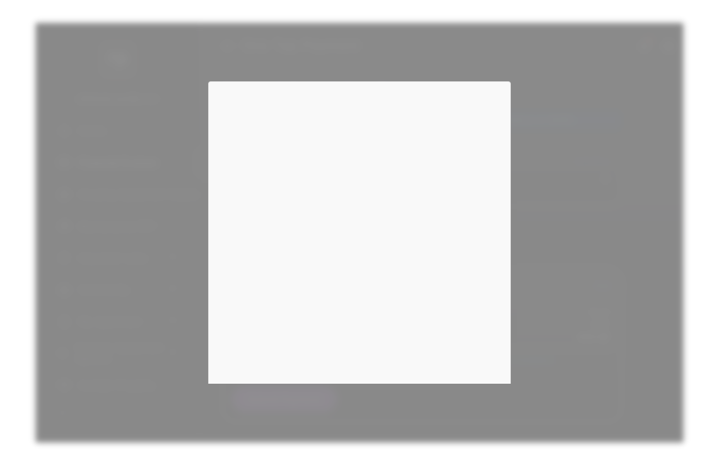
click at [580, 124] on div at bounding box center [359, 232] width 719 height 465
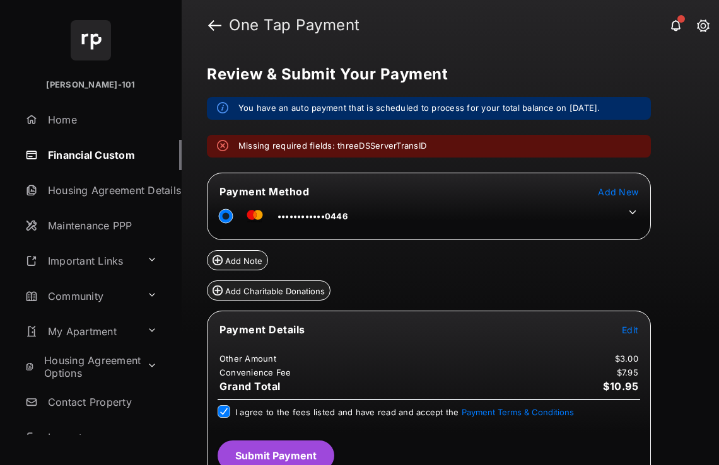
click at [378, 149] on em "Missing required fields: threeDSServerTransID" at bounding box center [332, 146] width 188 height 13
copy em "threeDSServerTransID"
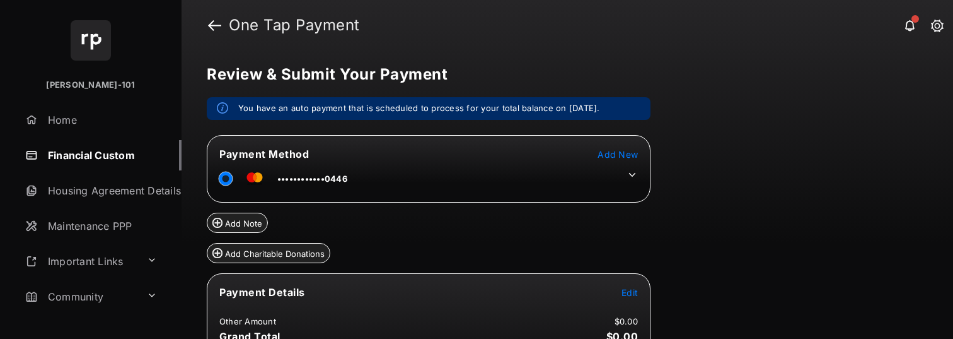
drag, startPoint x: 611, startPoint y: 302, endPoint x: 617, endPoint y: 300, distance: 6.6
click at [612, 302] on tr "Payment Details Edit" at bounding box center [429, 299] width 440 height 29
click at [620, 299] on tr "Payment Details Edit" at bounding box center [429, 299] width 440 height 29
click at [624, 296] on span "Edit" at bounding box center [630, 292] width 16 height 11
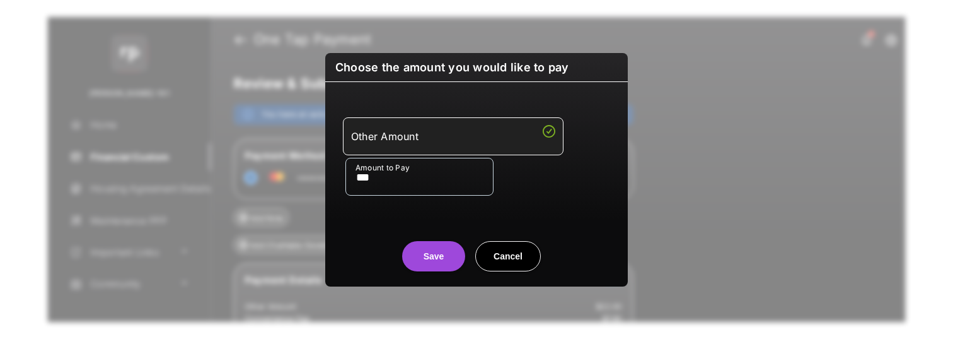
type input "***"
click at [403, 244] on center "Save Cancel" at bounding box center [477, 251] width 272 height 40
click at [420, 247] on button "Save" at bounding box center [433, 256] width 63 height 30
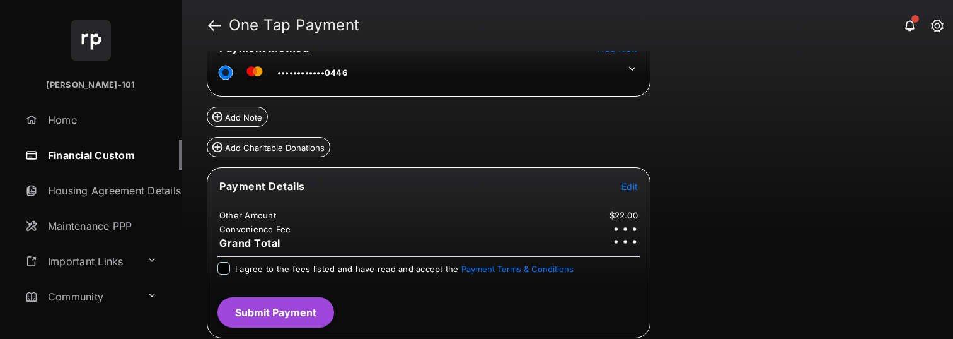
scroll to position [105, 0]
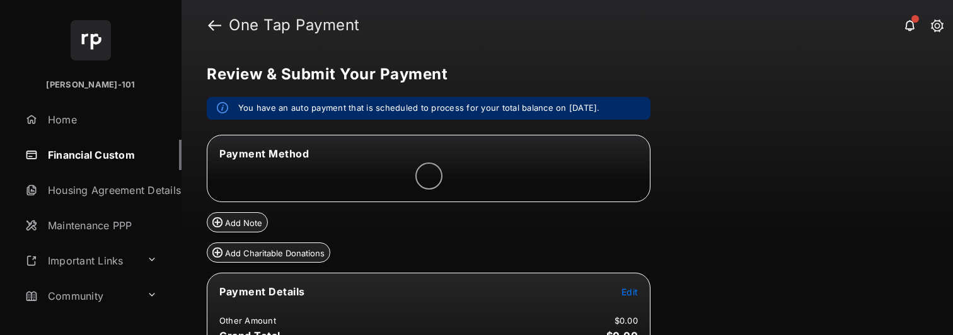
click at [626, 293] on span "Edit" at bounding box center [630, 292] width 16 height 11
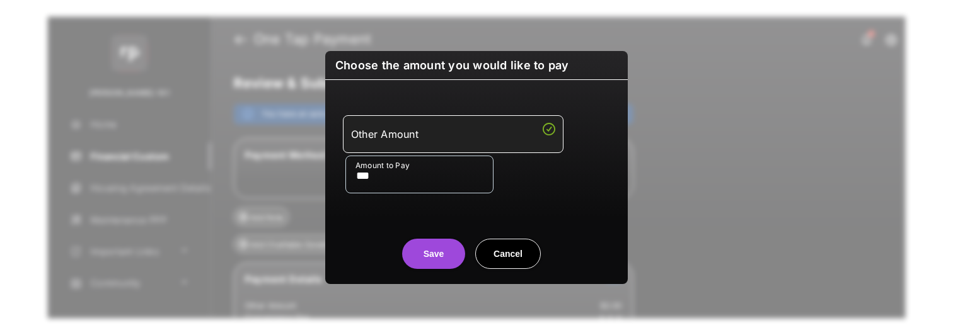
type input "***"
drag, startPoint x: 359, startPoint y: 223, endPoint x: 429, endPoint y: 248, distance: 74.4
click at [359, 223] on div "Save Cancel" at bounding box center [476, 241] width 303 height 55
click at [432, 249] on button "Save" at bounding box center [433, 254] width 63 height 30
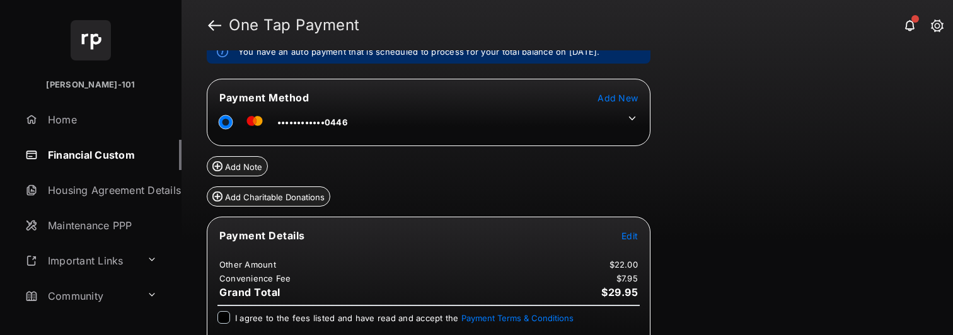
scroll to position [61, 0]
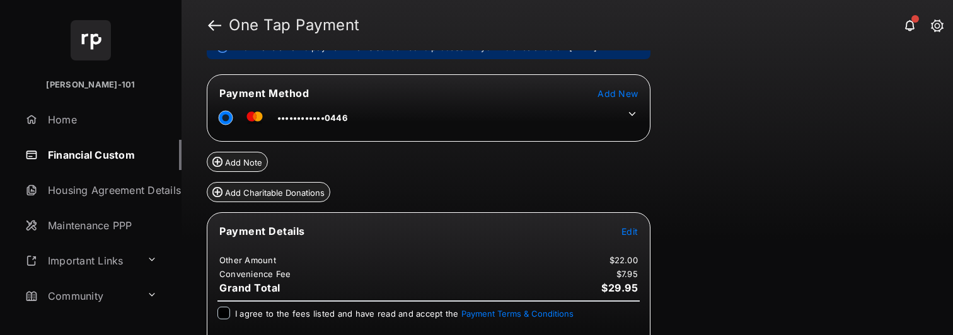
drag, startPoint x: 243, startPoint y: 317, endPoint x: 216, endPoint y: 315, distance: 26.6
click at [243, 317] on span "I agree to the fees listed and have read and accept the Payment Terms & Conditi…" at bounding box center [404, 314] width 339 height 10
click at [214, 314] on div "I agree to the fees listed and have read and accept the Payment Terms & Conditi…" at bounding box center [429, 319] width 438 height 25
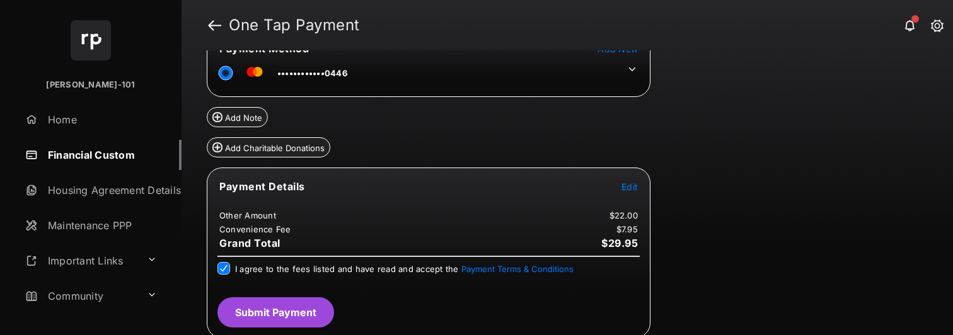
scroll to position [108, 0]
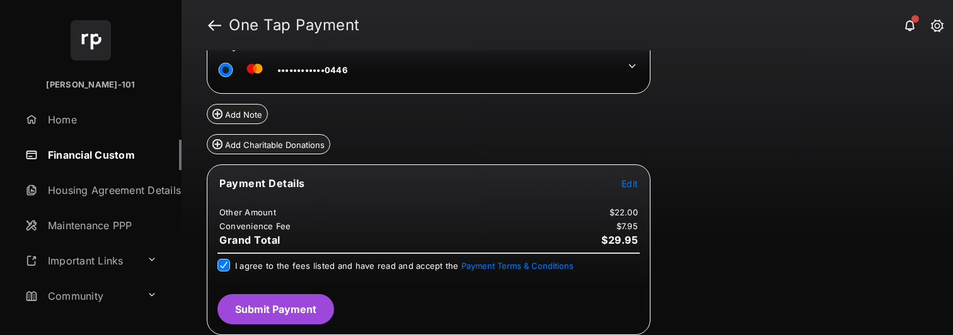
click at [298, 312] on button "Submit Payment" at bounding box center [276, 309] width 117 height 30
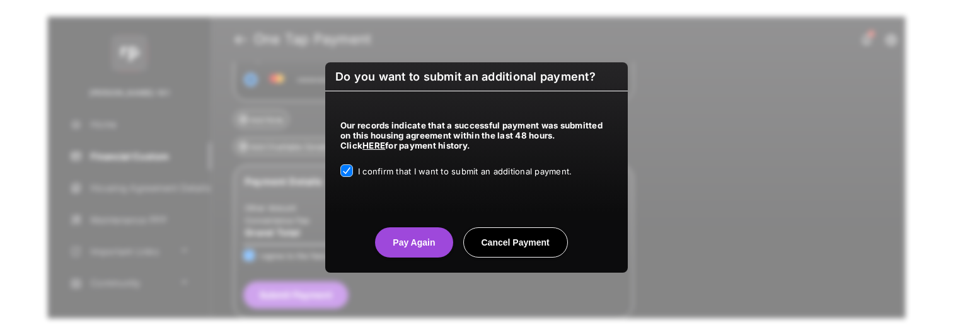
click at [435, 245] on button "Pay Again" at bounding box center [414, 243] width 78 height 30
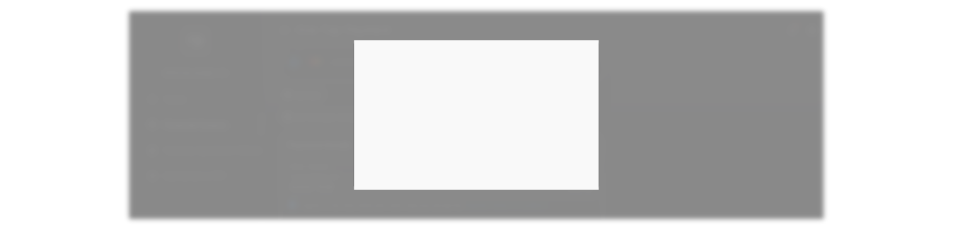
scroll to position [208, 0]
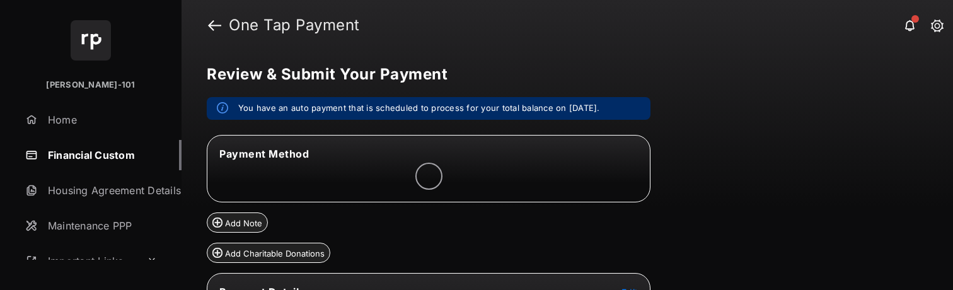
scroll to position [142, 0]
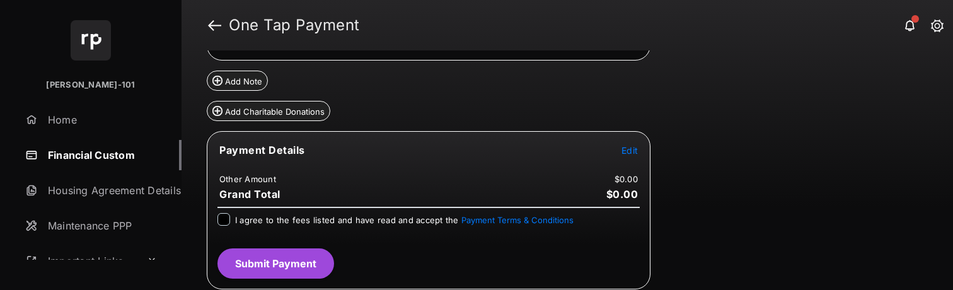
click at [627, 146] on span "Edit" at bounding box center [630, 150] width 16 height 11
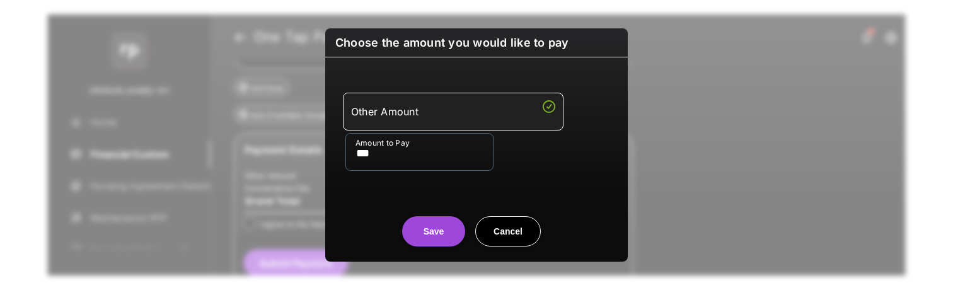
type input "***"
click at [381, 199] on div "Save Cancel" at bounding box center [476, 218] width 303 height 55
click at [436, 223] on button "Save" at bounding box center [433, 231] width 63 height 30
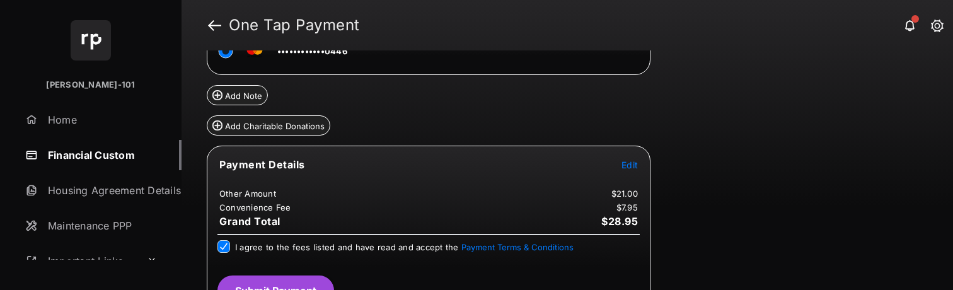
scroll to position [127, 0]
click at [289, 274] on div "Payment Details Edit Other Amount $21.00 Convenience Fee $7.95 Grand Total $28.…" at bounding box center [429, 231] width 444 height 171
click at [289, 279] on button "Submit Payment" at bounding box center [276, 291] width 117 height 30
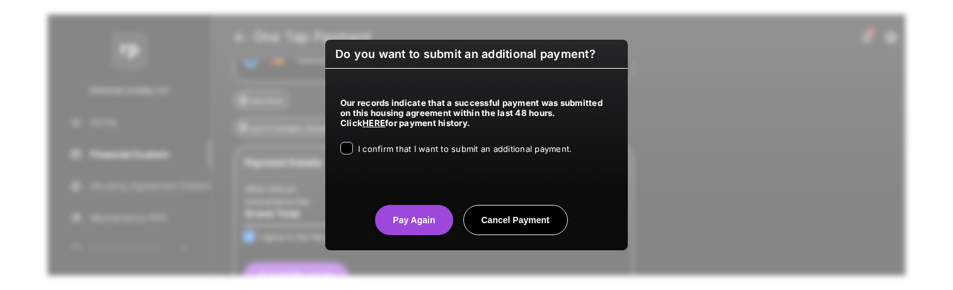
click at [405, 151] on span "I confirm that I want to submit an additional payment." at bounding box center [465, 149] width 214 height 10
click at [382, 231] on button "Pay Again" at bounding box center [414, 220] width 78 height 30
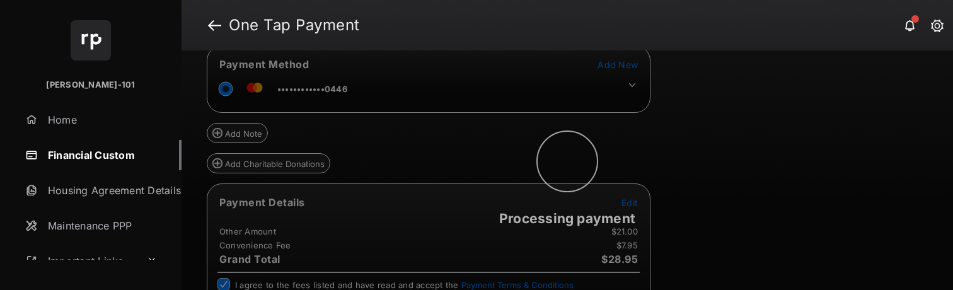
scroll to position [0, 0]
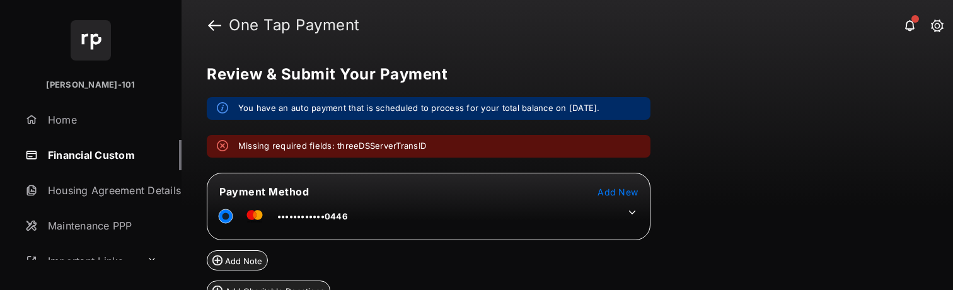
click at [634, 212] on icon at bounding box center [632, 213] width 7 height 4
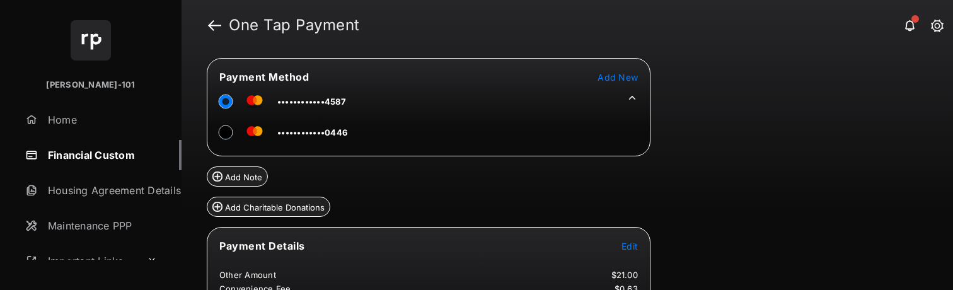
scroll to position [223, 0]
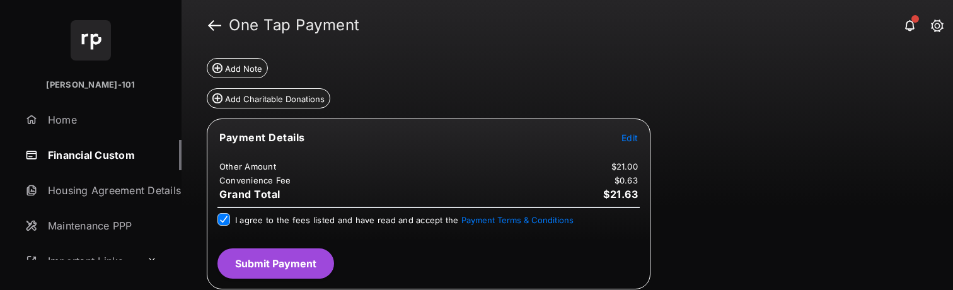
click at [639, 139] on tr "Payment Details Edit" at bounding box center [429, 145] width 440 height 29
click at [638, 139] on span "Edit" at bounding box center [630, 137] width 16 height 11
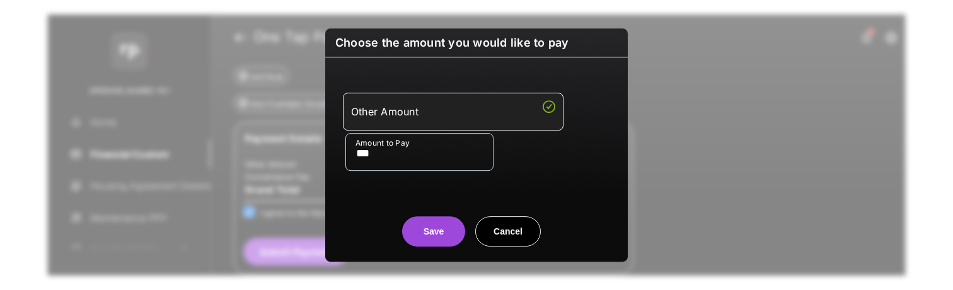
click at [393, 165] on input "***" at bounding box center [420, 152] width 148 height 38
click at [393, 164] on input "***" at bounding box center [420, 152] width 148 height 38
type input "**"
click at [380, 199] on div "Save Cancel" at bounding box center [476, 218] width 303 height 55
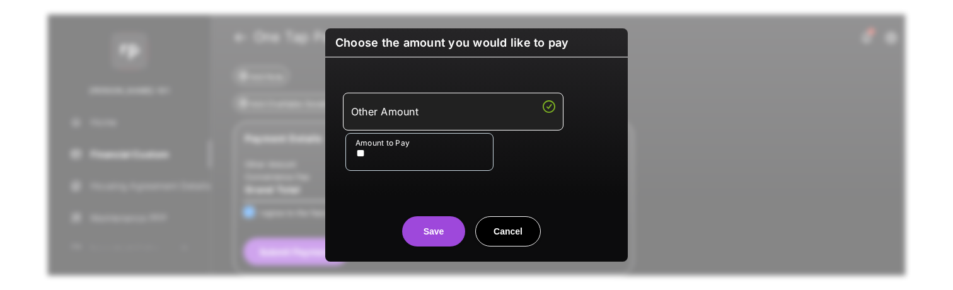
click at [422, 225] on button "Save" at bounding box center [433, 231] width 63 height 30
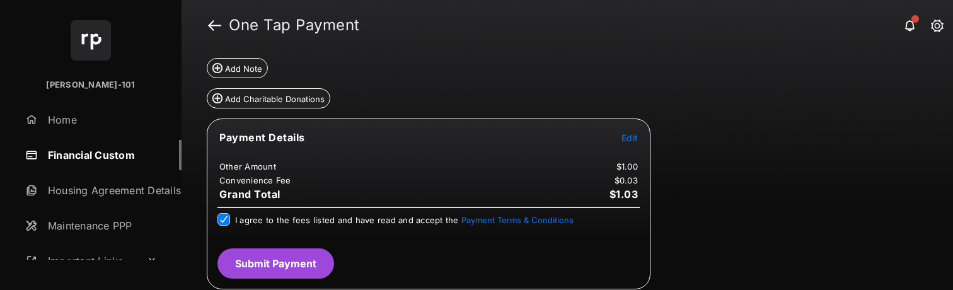
click at [262, 269] on button "Submit Payment" at bounding box center [276, 263] width 117 height 30
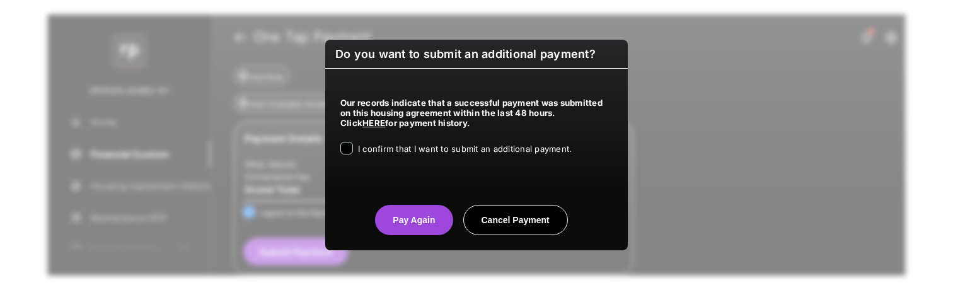
click at [420, 160] on div "Our records indicate that a successful payment was submitted on this housing ag…" at bounding box center [476, 124] width 303 height 111
click at [421, 154] on label "I confirm that I want to submit an additional payment." at bounding box center [465, 148] width 214 height 13
drag, startPoint x: 421, startPoint y: 243, endPoint x: 422, endPoint y: 233, distance: 10.7
click at [422, 238] on div "Do you want to submit an additional payment? Our records indicate that a succes…" at bounding box center [476, 145] width 303 height 211
click at [419, 211] on button "Pay Again" at bounding box center [414, 220] width 78 height 30
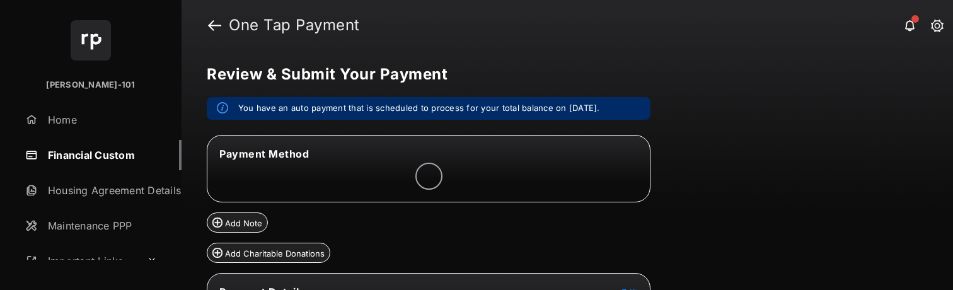
scroll to position [142, 0]
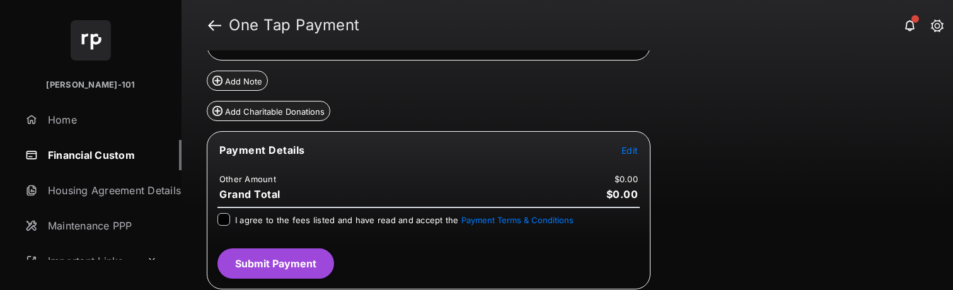
click at [620, 151] on tr "Payment Details Edit" at bounding box center [429, 157] width 440 height 29
click at [626, 152] on span "Edit" at bounding box center [630, 150] width 16 height 11
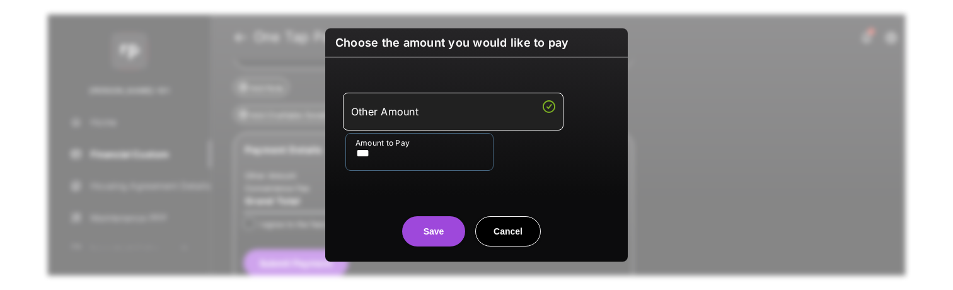
type input "***"
click at [431, 230] on button "Save" at bounding box center [433, 231] width 63 height 30
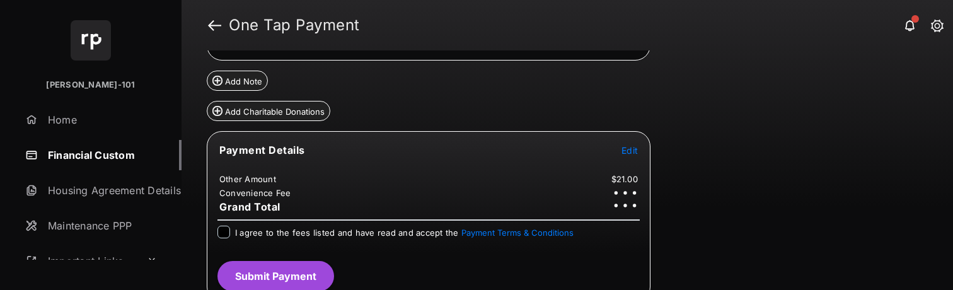
click at [233, 234] on div "I agree to the fees listed and have read and accept the Payment Terms & Conditi…" at bounding box center [429, 233] width 422 height 15
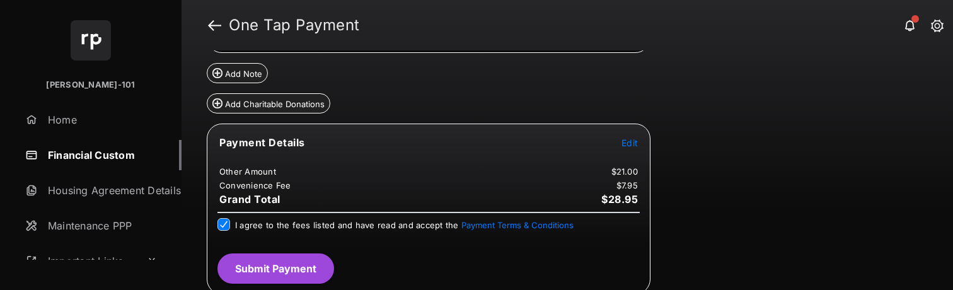
scroll to position [154, 0]
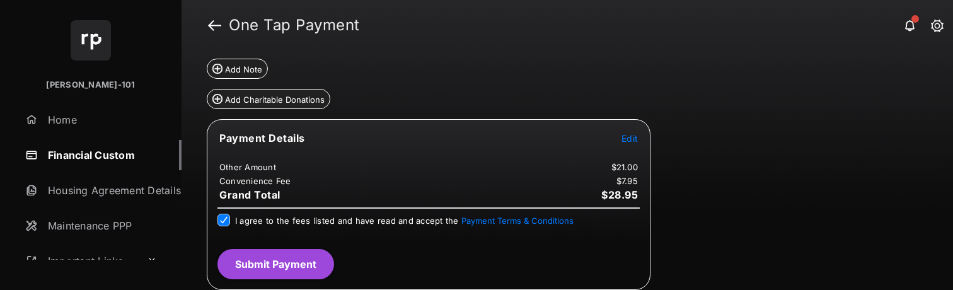
click at [286, 255] on button "Submit Payment" at bounding box center [276, 264] width 117 height 30
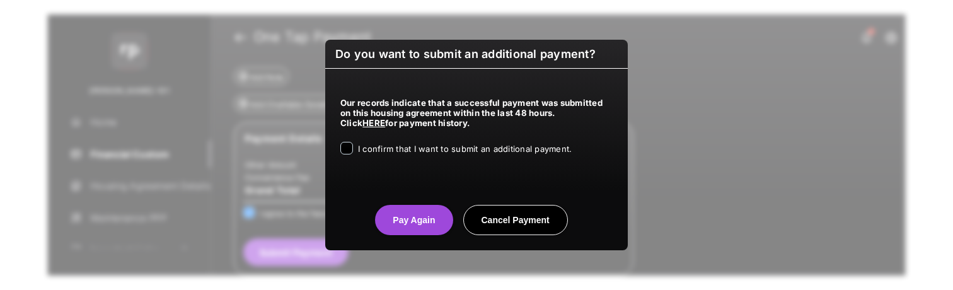
click at [494, 136] on div "Our records indicate that a successful payment was submitted on this housing ag…" at bounding box center [476, 124] width 303 height 111
click at [407, 154] on span "I confirm that I want to submit an additional payment." at bounding box center [465, 149] width 214 height 10
click at [394, 212] on button "Pay Again" at bounding box center [414, 220] width 78 height 30
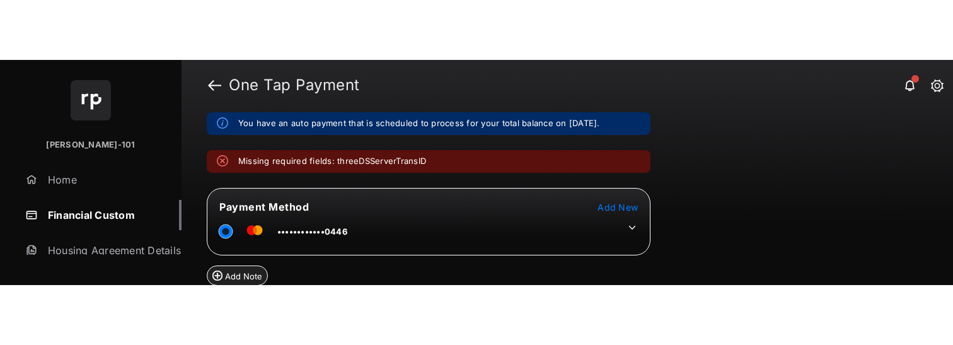
scroll to position [47, 0]
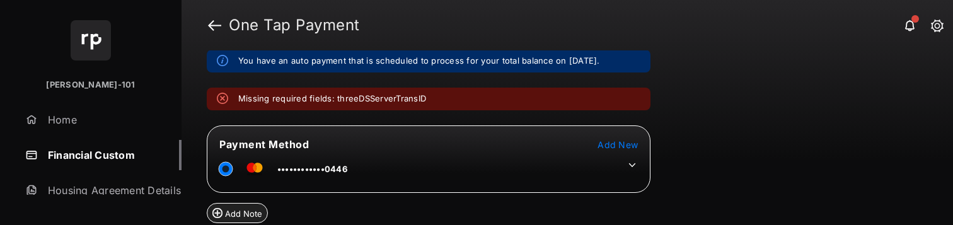
click at [619, 140] on span "Add New" at bounding box center [618, 144] width 40 height 11
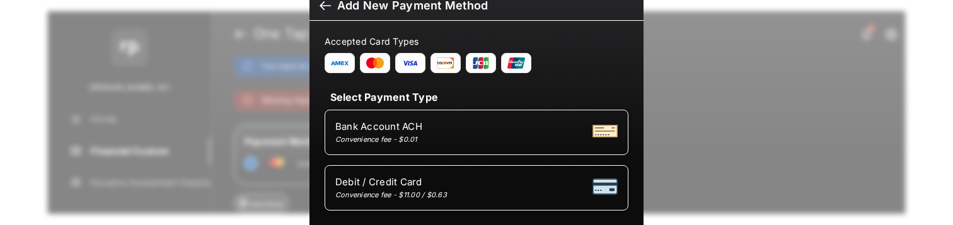
click at [438, 185] on span "Debit / Credit Card" at bounding box center [391, 182] width 112 height 12
select select "**"
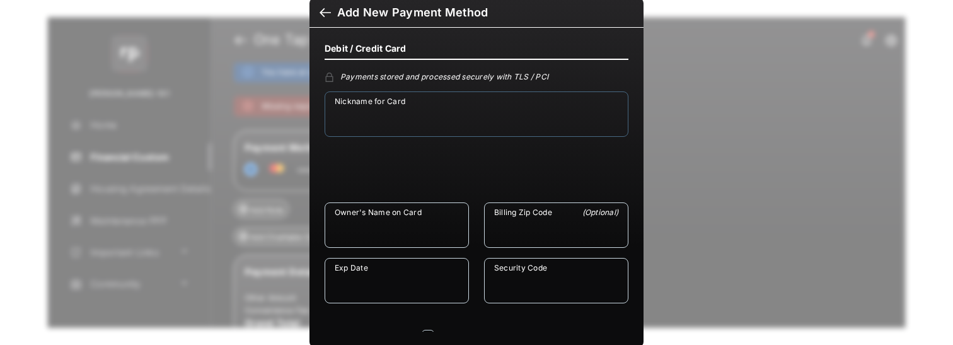
click at [436, 117] on input "Nickname for Card" at bounding box center [477, 113] width 304 height 45
click at [444, 108] on input "Nickname for Card" at bounding box center [477, 113] width 304 height 45
type input "****"
click at [418, 230] on input "Owner's Name on Card" at bounding box center [397, 224] width 144 height 45
type input "****"
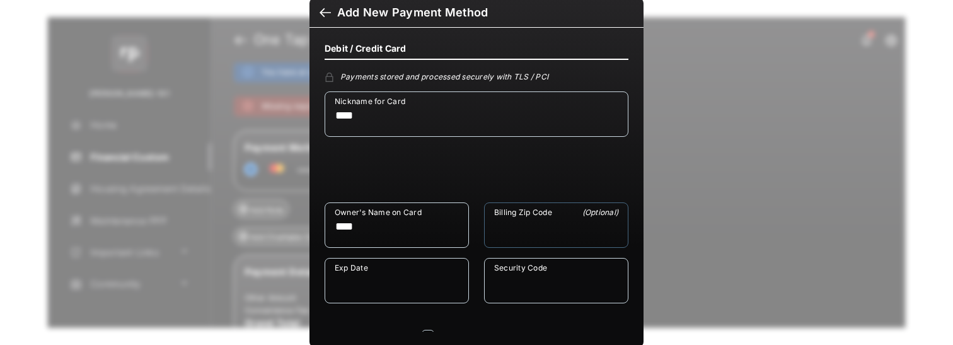
click at [536, 247] on input "Billing Zip Code" at bounding box center [556, 224] width 144 height 45
type input "*****"
click at [510, 250] on div "Billing Zip Code ( Optional ) *****" at bounding box center [557, 229] width 160 height 55
click at [516, 244] on input "*****" at bounding box center [556, 224] width 144 height 45
click at [516, 243] on input "*****" at bounding box center [556, 224] width 144 height 45
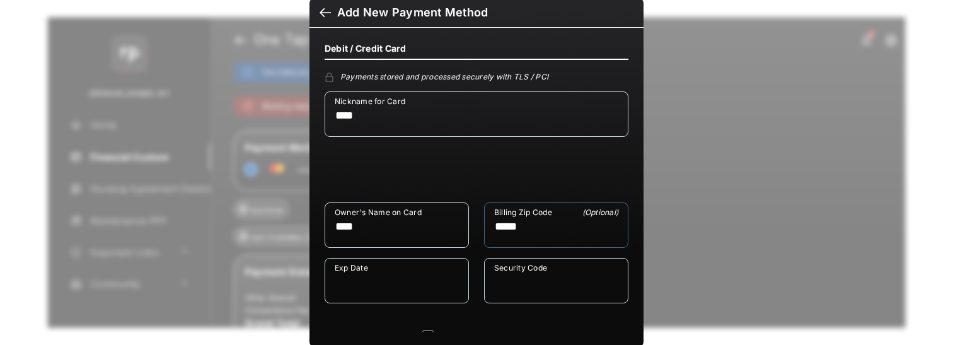
click at [516, 242] on input "*****" at bounding box center [556, 224] width 144 height 45
click at [386, 285] on input "Exp Date" at bounding box center [397, 280] width 144 height 45
type input "*******"
click at [519, 286] on input "Security Code" at bounding box center [556, 280] width 144 height 45
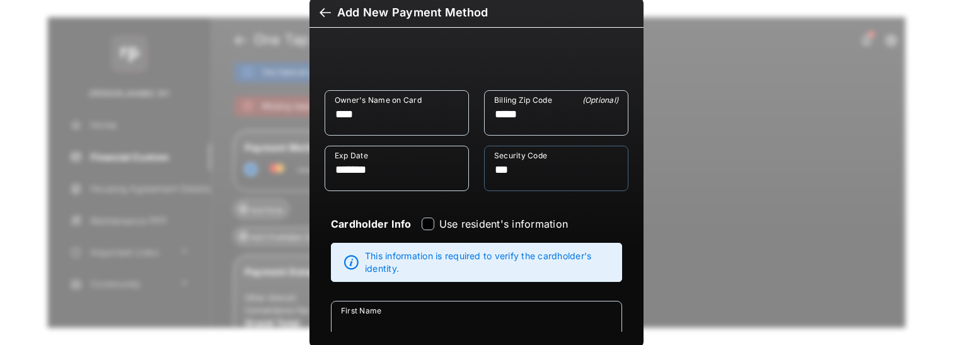
scroll to position [113, 0]
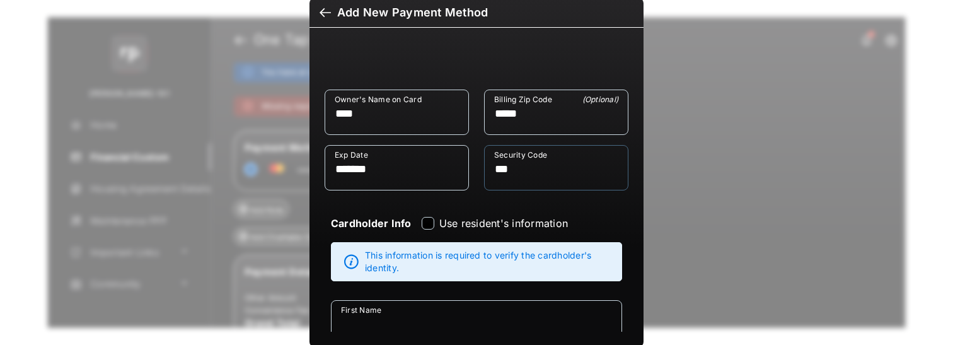
type input "***"
click at [434, 226] on div "Use resident's information" at bounding box center [495, 229] width 146 height 25
click at [432, 224] on div "Use resident's information" at bounding box center [495, 229] width 146 height 25
click at [431, 225] on div "Use resident's information" at bounding box center [495, 229] width 146 height 25
type input "*******"
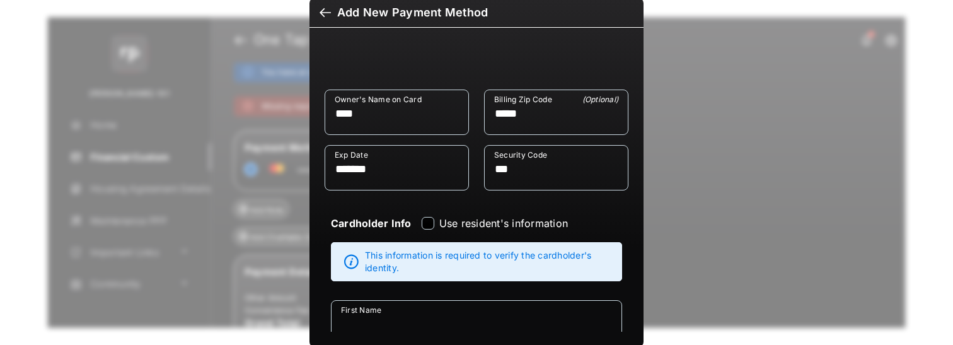
type input "****"
type textarea "****"
type input "******"
select select "**"
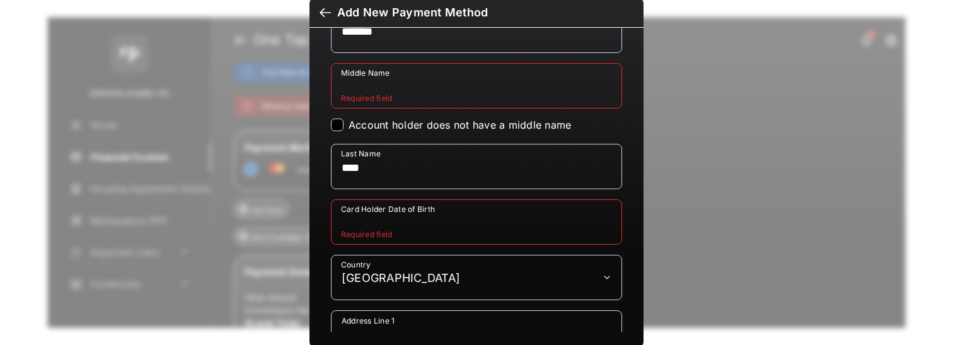
scroll to position [404, 0]
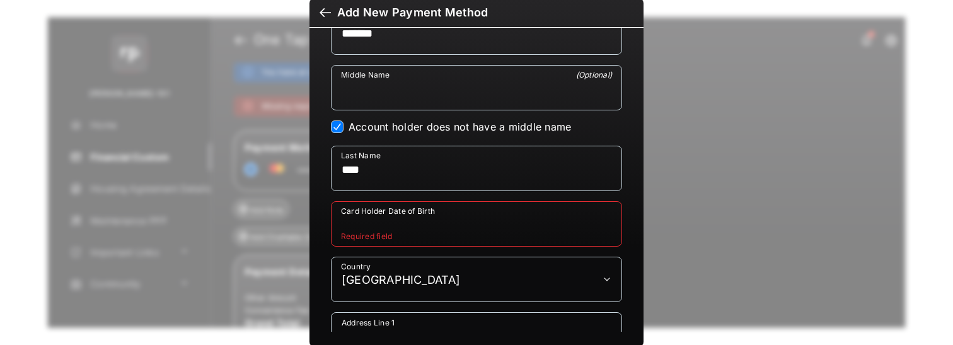
click at [400, 241] on input "Card Holder Date of Birth" at bounding box center [476, 223] width 291 height 45
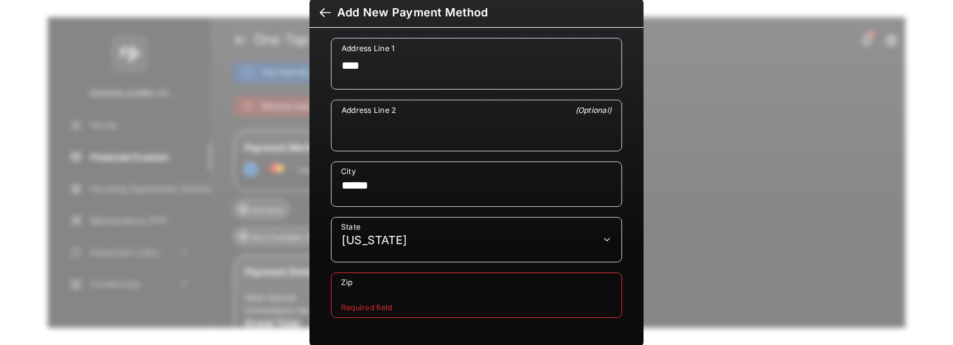
scroll to position [680, 0]
type input "**********"
click at [400, 289] on input "Zip" at bounding box center [476, 292] width 291 height 45
type input "*****"
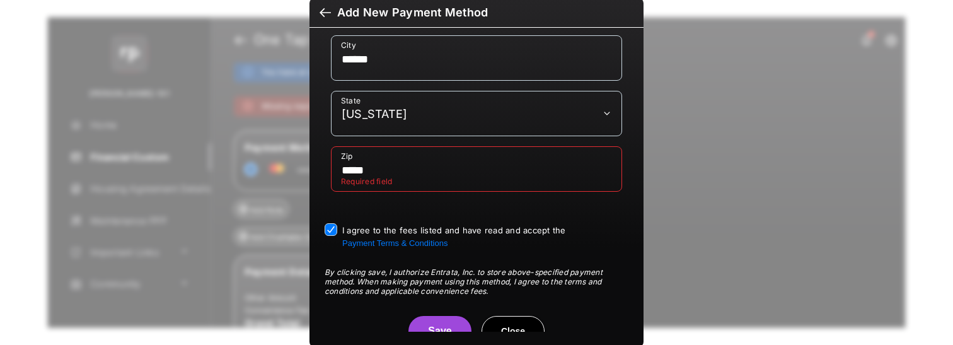
click at [453, 289] on button "Save" at bounding box center [440, 331] width 63 height 30
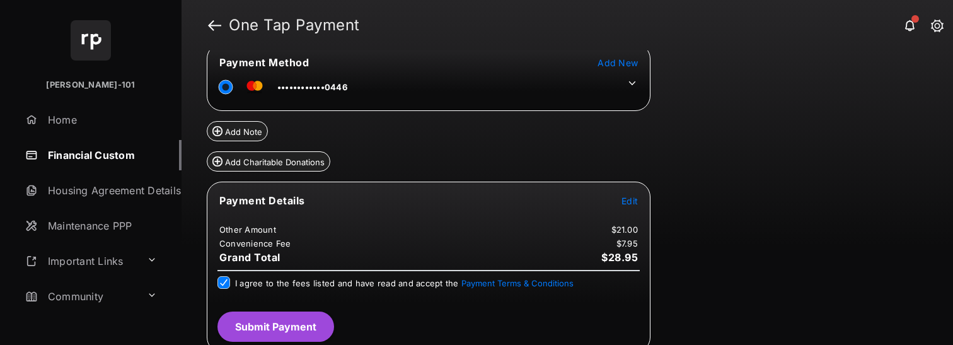
scroll to position [137, 0]
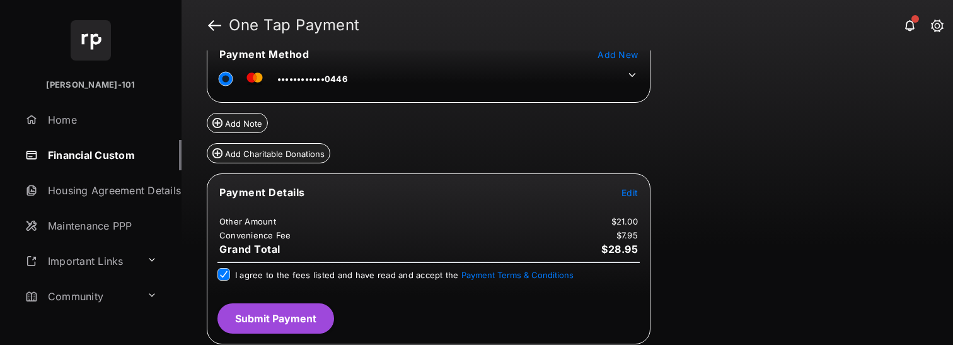
click at [634, 83] on tr "••••••••••••0446" at bounding box center [429, 76] width 440 height 28
click at [633, 80] on icon at bounding box center [632, 74] width 11 height 11
click at [629, 75] on icon at bounding box center [632, 74] width 11 height 11
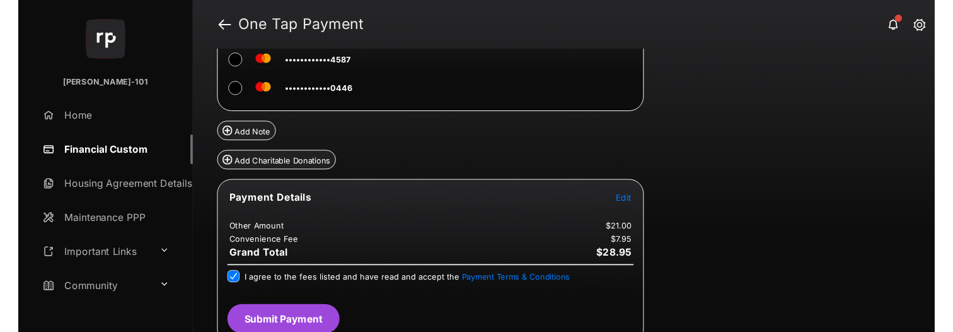
scroll to position [198, 0]
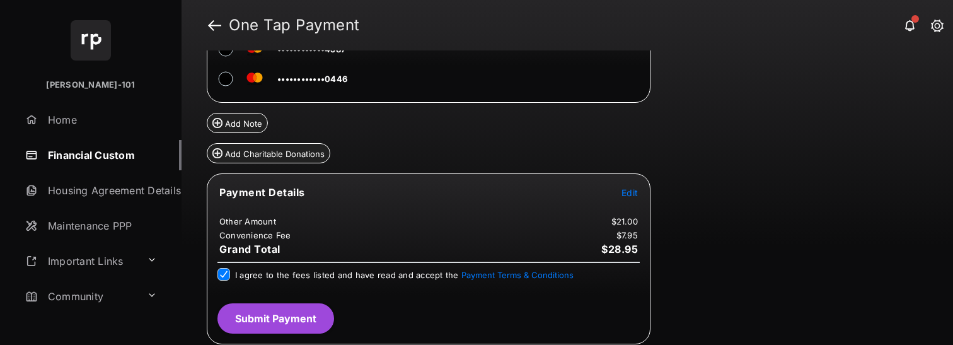
click at [255, 289] on button "Submit Payment" at bounding box center [276, 318] width 117 height 30
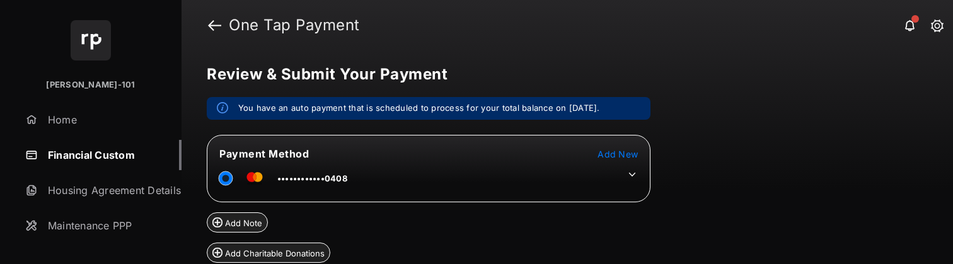
click at [619, 154] on span "Add New" at bounding box center [618, 154] width 40 height 11
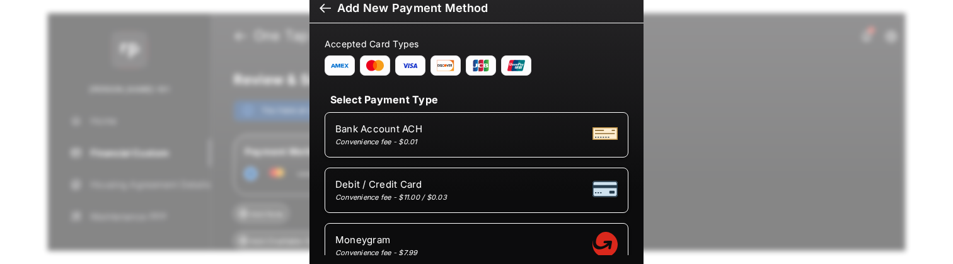
click at [384, 195] on div "Convenience fee - $11.00 / $0.03" at bounding box center [391, 197] width 112 height 9
select select "**"
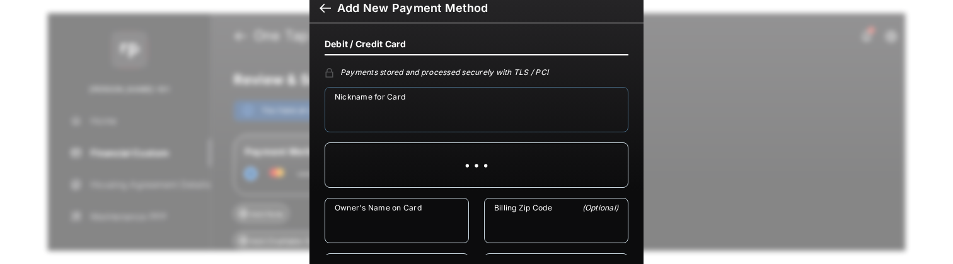
click at [389, 123] on input "Nickname for Card" at bounding box center [477, 109] width 304 height 45
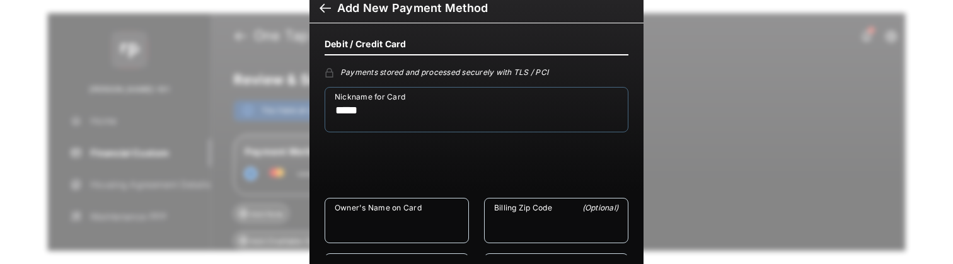
type input "*****"
click at [402, 219] on input "Owner's Name on Card" at bounding box center [397, 220] width 144 height 45
type input "****"
click at [561, 222] on input "Billing Zip Code" at bounding box center [556, 220] width 144 height 45
type input "*****"
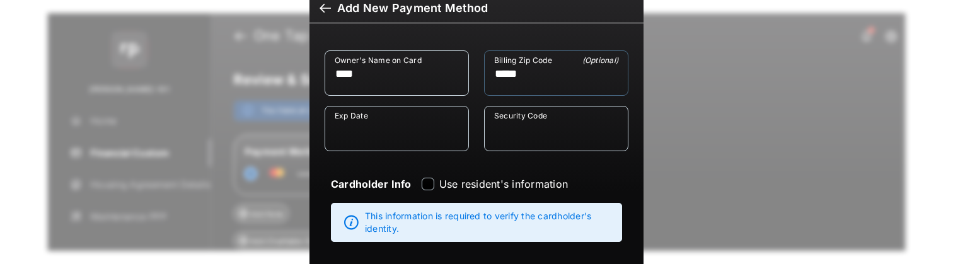
scroll to position [150, 0]
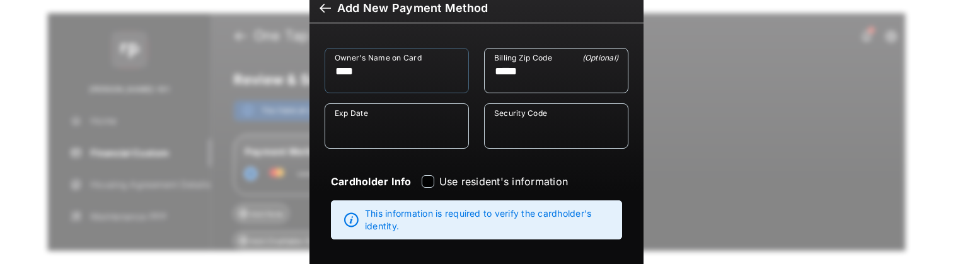
click at [388, 81] on input "****" at bounding box center [397, 70] width 144 height 45
drag, startPoint x: 390, startPoint y: 108, endPoint x: 390, endPoint y: 119, distance: 10.7
click at [390, 108] on input "Exp Date" at bounding box center [397, 125] width 144 height 45
click at [391, 119] on input "Exp Date" at bounding box center [397, 125] width 144 height 45
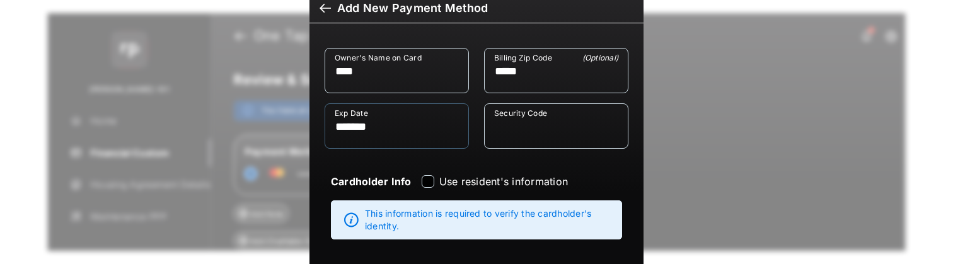
type input "*******"
type input "***"
click at [429, 174] on div "Cardholder Info Use resident's information" at bounding box center [476, 182] width 306 height 35
type input "*******"
type input "****"
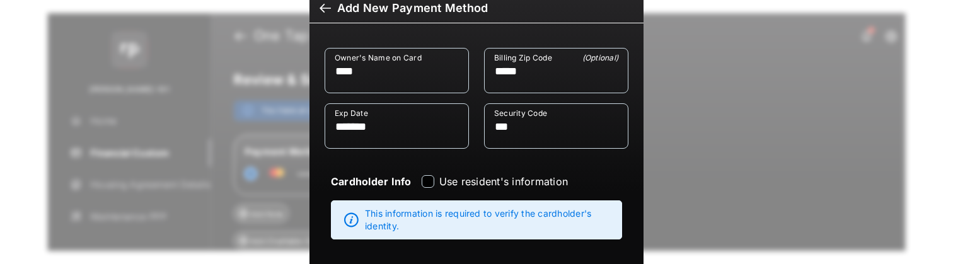
type textarea "****"
type input "******"
select select "**"
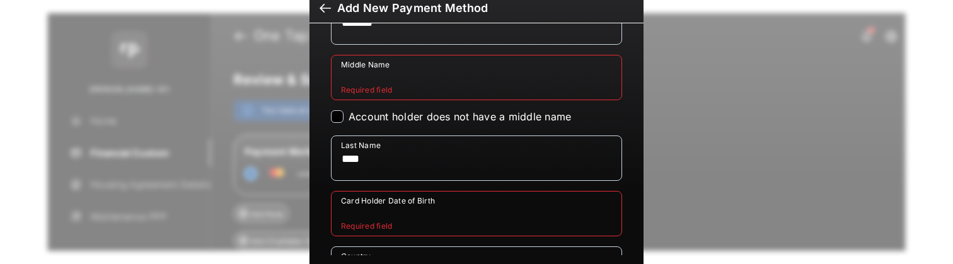
click at [341, 115] on div at bounding box center [337, 116] width 13 height 13
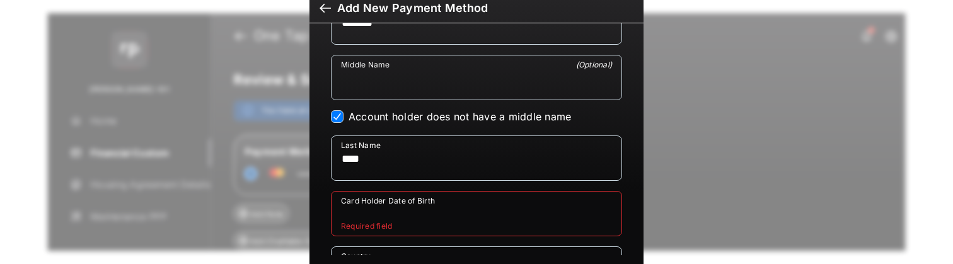
click at [442, 253] on select "**********" at bounding box center [476, 269] width 291 height 45
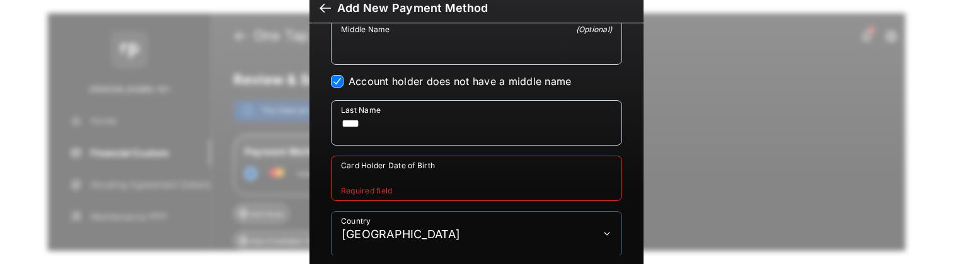
click at [483, 182] on input "Card Holder Date of Birth" at bounding box center [476, 178] width 291 height 45
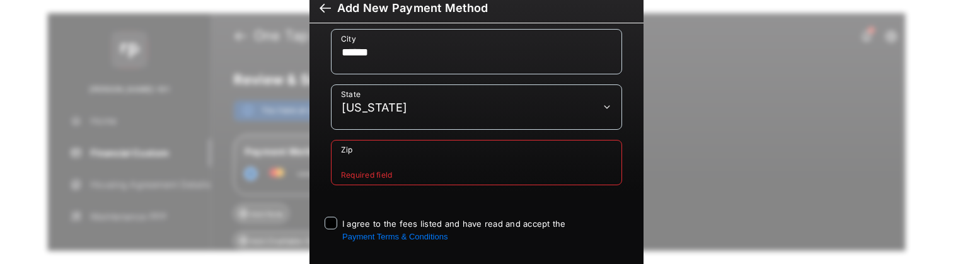
scroll to position [810, 0]
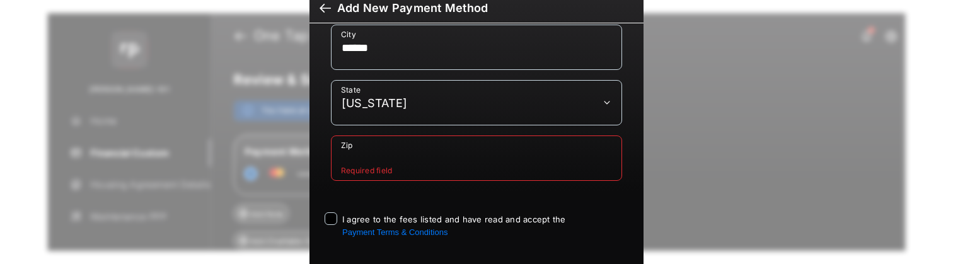
type input "**********"
click at [375, 146] on input "Zip" at bounding box center [476, 158] width 291 height 45
type input "*****"
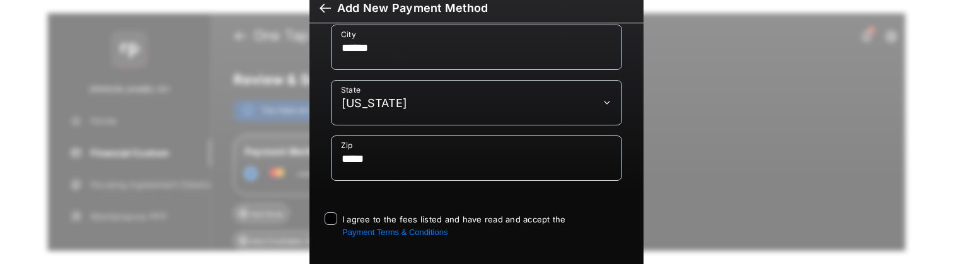
click at [366, 216] on span "I agree to the fees listed and have read and accept the Payment Terms & Conditi…" at bounding box center [454, 225] width 224 height 23
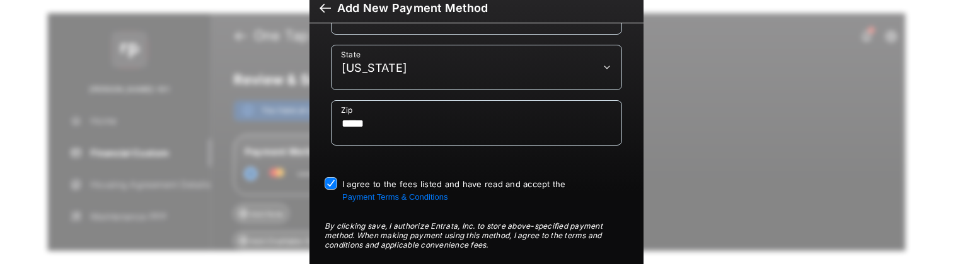
scroll to position [898, 0]
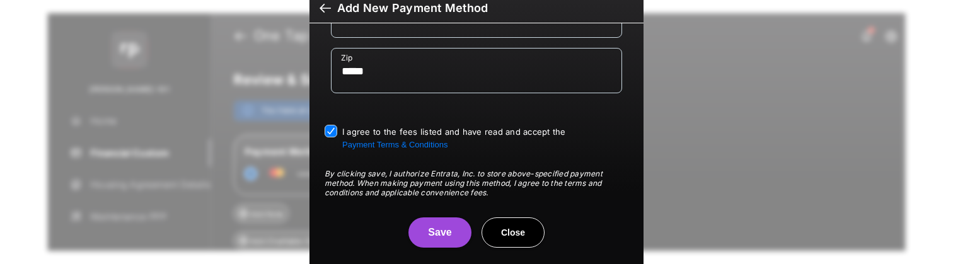
click at [422, 226] on button "Save" at bounding box center [440, 233] width 63 height 30
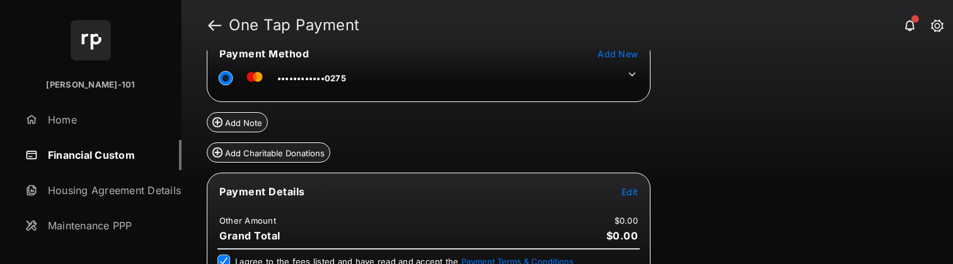
scroll to position [104, 0]
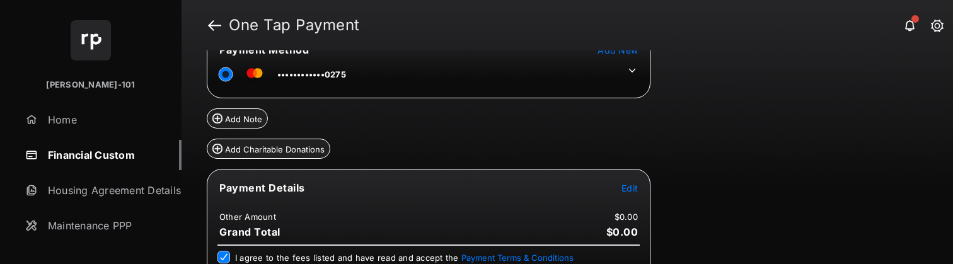
click at [621, 185] on td "Edit" at bounding box center [630, 188] width 18 height 14
click at [629, 187] on span "Edit" at bounding box center [630, 188] width 16 height 11
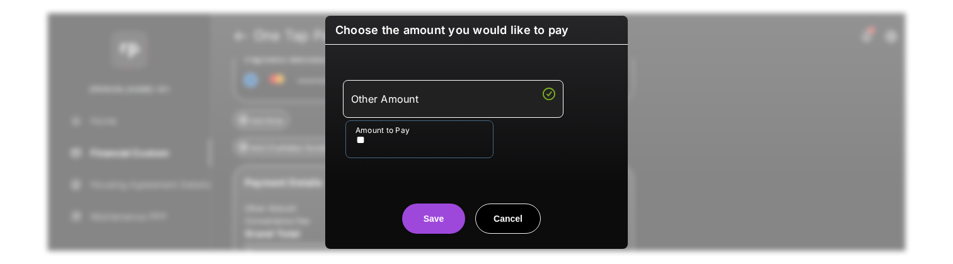
type input "**"
click at [422, 206] on button "Save" at bounding box center [433, 219] width 63 height 30
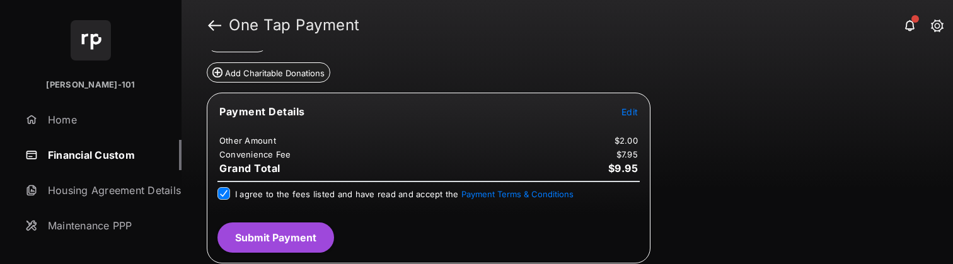
scroll to position [180, 0]
click at [253, 248] on button "Submit Payment" at bounding box center [276, 238] width 117 height 30
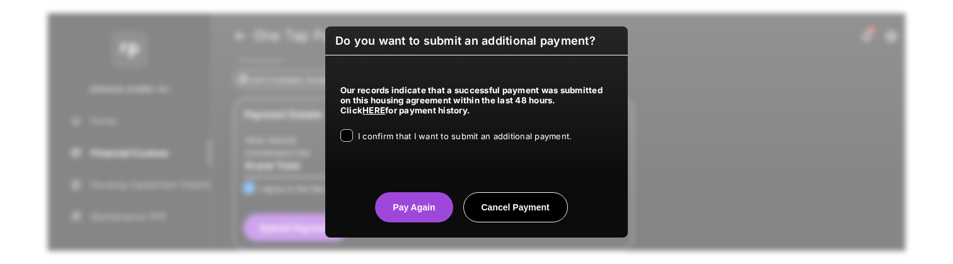
click at [398, 143] on div "I confirm that I want to submit an additional payment." at bounding box center [465, 136] width 214 height 15
click at [412, 141] on span "I confirm that I want to submit an additional payment." at bounding box center [465, 136] width 214 height 10
click at [424, 194] on button "Pay Again" at bounding box center [414, 207] width 78 height 30
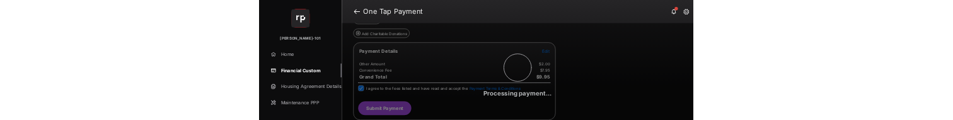
scroll to position [0, 0]
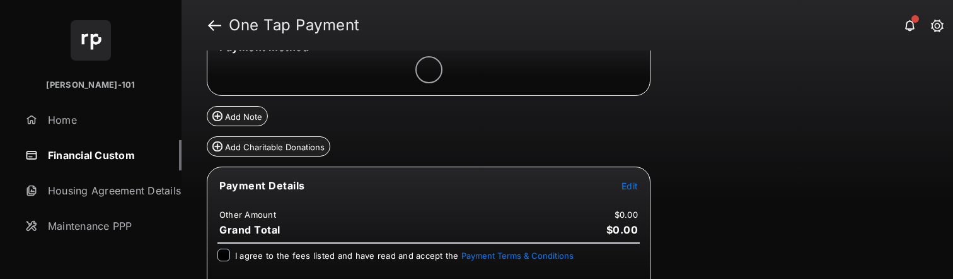
scroll to position [111, 0]
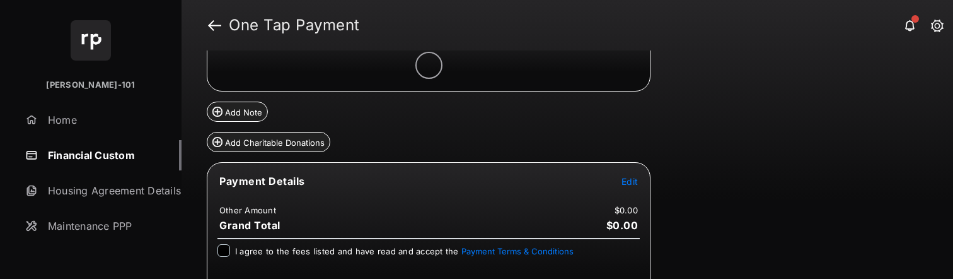
click at [637, 184] on span "Edit" at bounding box center [630, 181] width 16 height 11
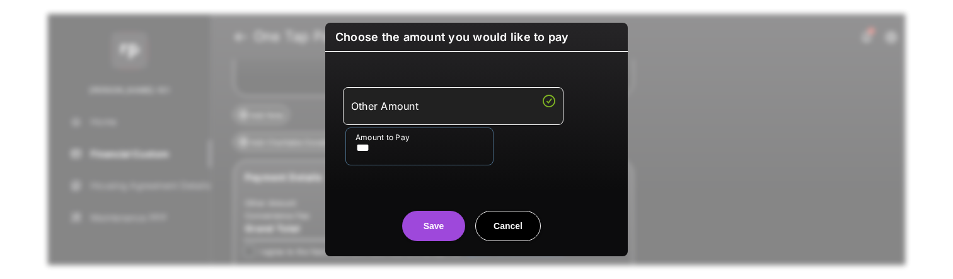
type input "***"
drag, startPoint x: 385, startPoint y: 203, endPoint x: 417, endPoint y: 210, distance: 33.5
click at [385, 202] on center "Save Cancel" at bounding box center [477, 221] width 272 height 40
click at [426, 215] on button "Save" at bounding box center [433, 226] width 63 height 30
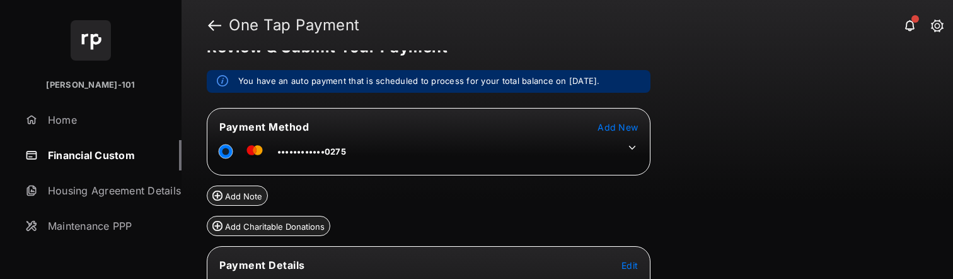
scroll to position [23, 0]
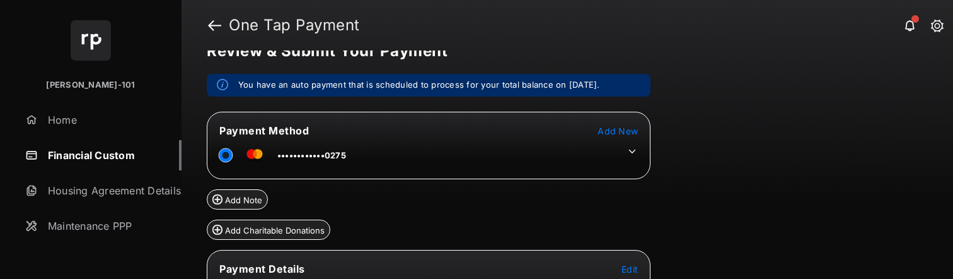
click at [631, 153] on icon at bounding box center [632, 151] width 11 height 11
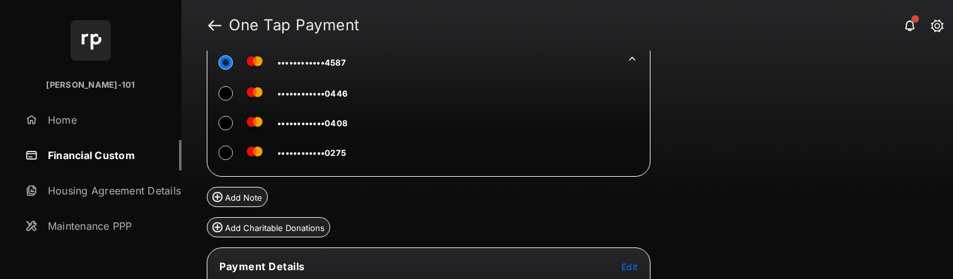
scroll to position [255, 0]
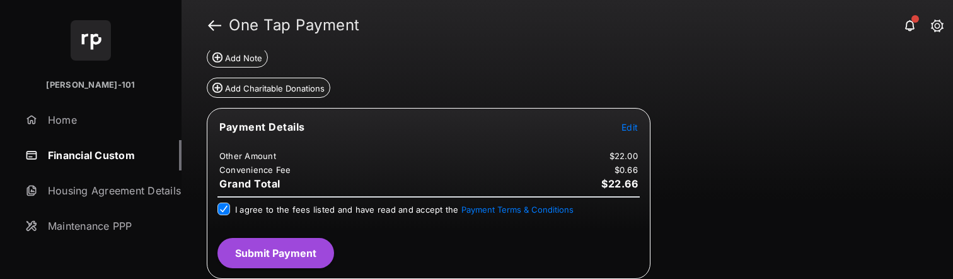
click at [305, 262] on button "Submit Payment" at bounding box center [276, 253] width 117 height 30
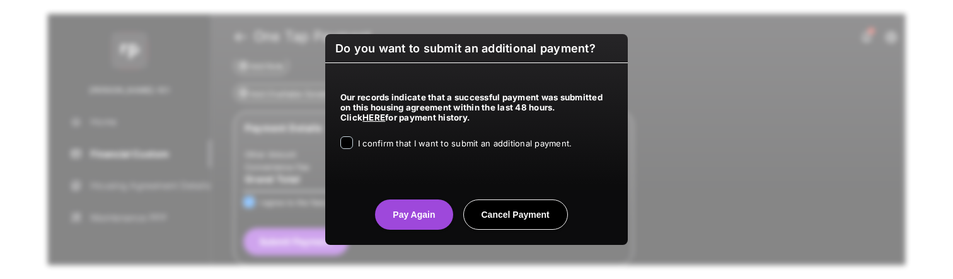
click at [409, 150] on div "I confirm that I want to submit an additional payment." at bounding box center [465, 143] width 214 height 15
click at [445, 144] on span "I confirm that I want to submit an additional payment." at bounding box center [465, 143] width 214 height 10
click at [436, 195] on center "Pay Again Cancel Payment" at bounding box center [477, 209] width 272 height 40
click at [436, 198] on center "Pay Again Cancel Payment" at bounding box center [477, 209] width 272 height 40
click at [433, 205] on button "Pay Again" at bounding box center [414, 214] width 78 height 30
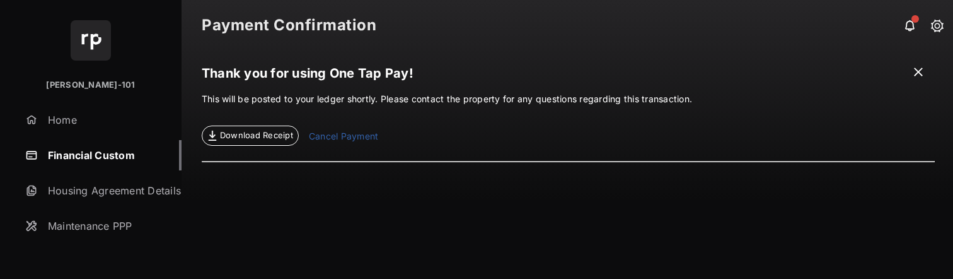
click at [71, 152] on link "Financial Custom" at bounding box center [100, 155] width 161 height 30
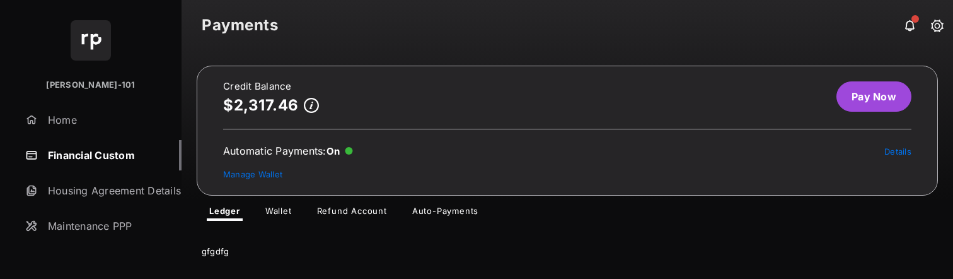
click at [890, 109] on link "Pay Now" at bounding box center [874, 96] width 75 height 30
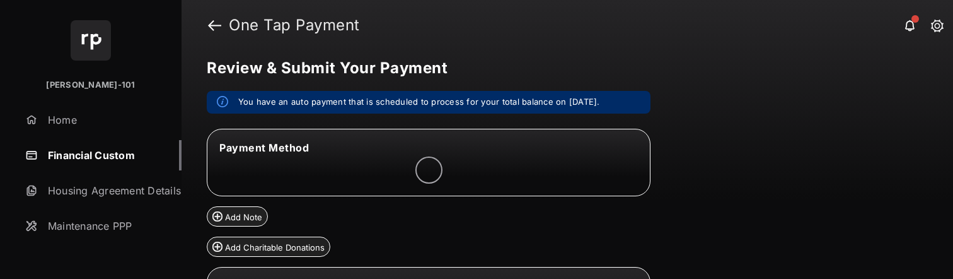
scroll to position [83, 0]
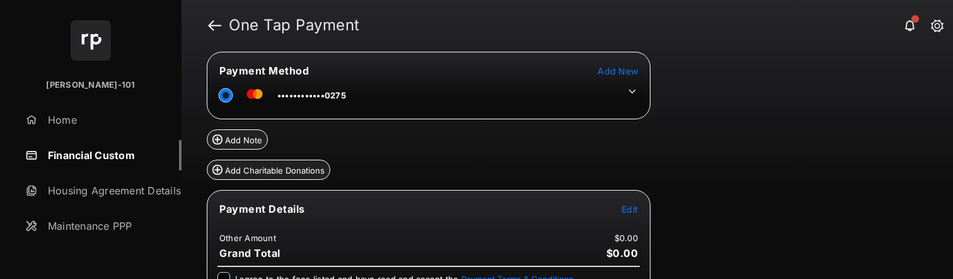
click at [632, 90] on icon at bounding box center [632, 91] width 11 height 11
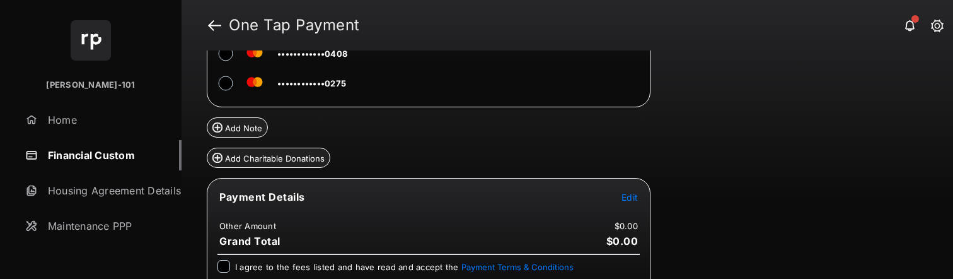
scroll to position [189, 0]
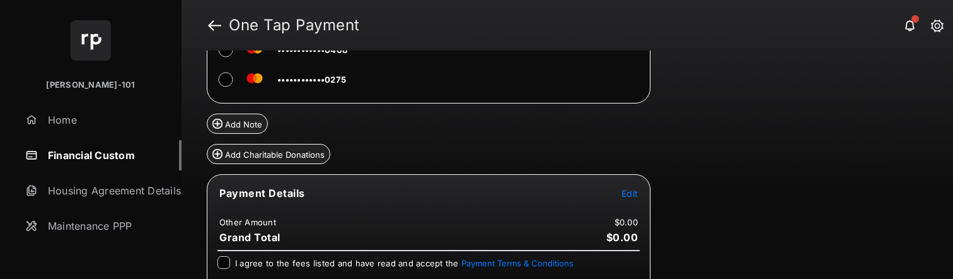
click at [612, 189] on tr "Payment Details Edit" at bounding box center [429, 200] width 440 height 29
click at [644, 198] on tr "Payment Details Edit" at bounding box center [429, 200] width 440 height 29
click at [620, 191] on tr "Payment Details Edit" at bounding box center [429, 200] width 440 height 29
click at [627, 194] on span "Edit" at bounding box center [630, 193] width 16 height 11
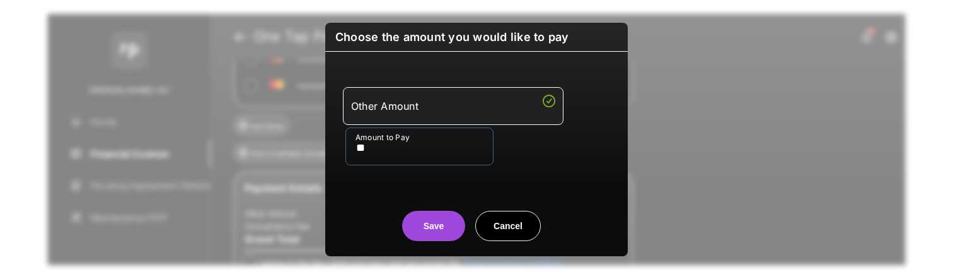
type input "**"
click at [451, 202] on center "Save Cancel" at bounding box center [477, 221] width 272 height 40
click at [422, 216] on button "Save" at bounding box center [433, 226] width 63 height 30
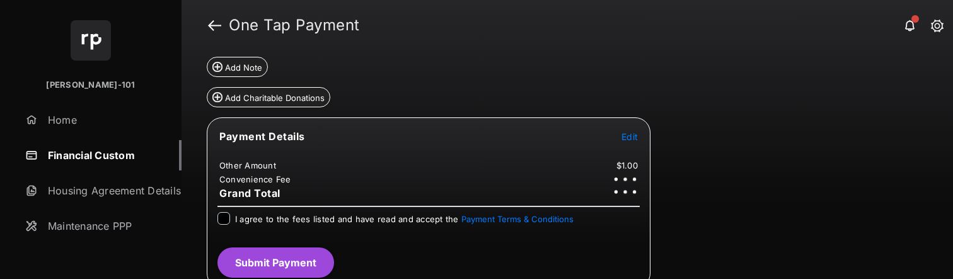
scroll to position [256, 0]
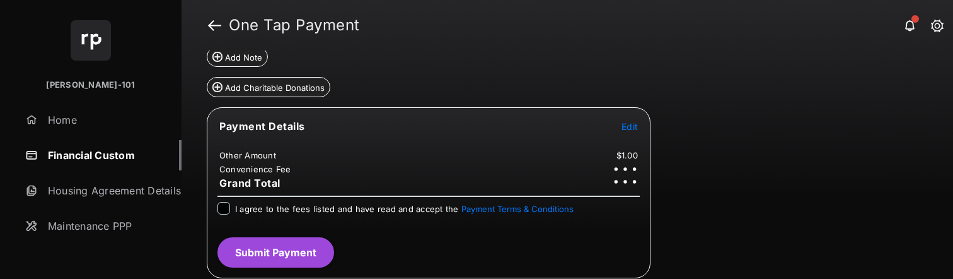
click at [243, 209] on span "I agree to the fees listed and have read and accept the Payment Terms & Conditi…" at bounding box center [404, 209] width 339 height 10
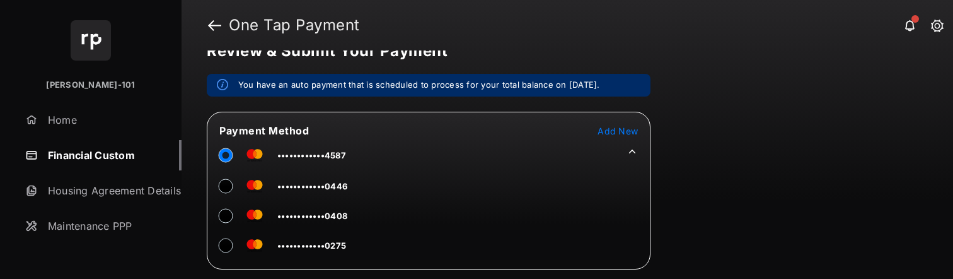
scroll to position [26, 0]
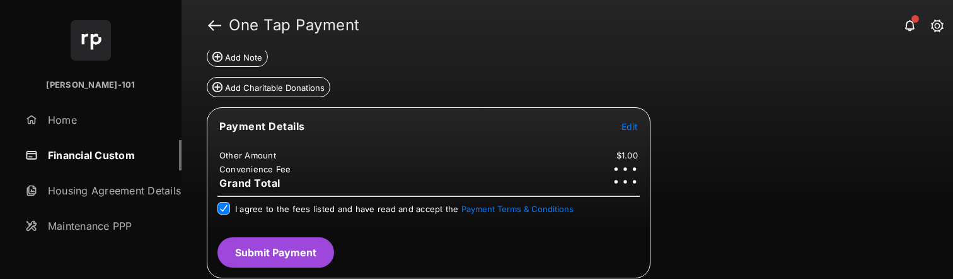
click at [279, 250] on button "Submit Payment" at bounding box center [276, 252] width 117 height 30
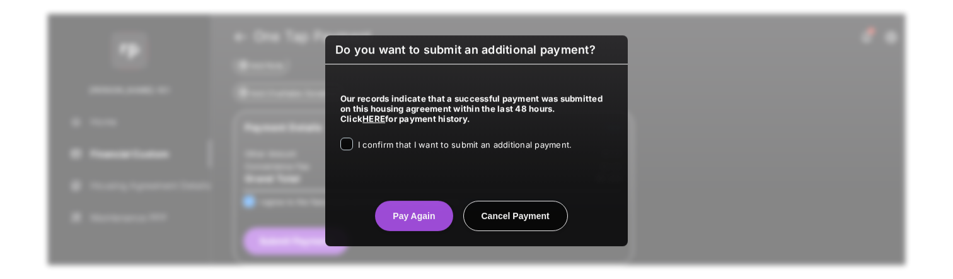
scroll to position [255, 0]
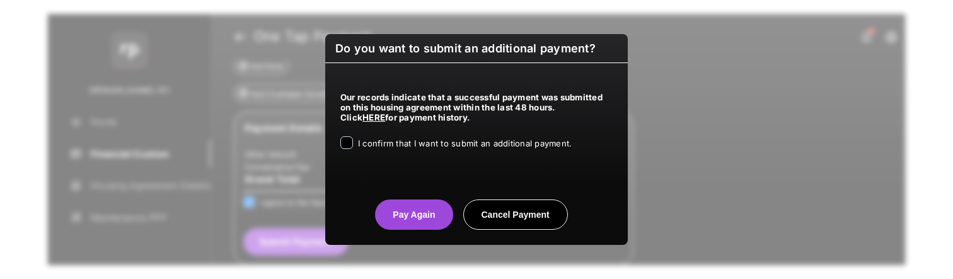
click at [411, 154] on div "Our records indicate that a successful payment was submitted on this housing ag…" at bounding box center [476, 118] width 303 height 111
click at [416, 156] on div "Our records indicate that a successful payment was submitted on this housing ag…" at bounding box center [476, 118] width 303 height 111
drag, startPoint x: 487, startPoint y: 145, endPoint x: 457, endPoint y: 161, distance: 34.7
click at [487, 146] on span "I confirm that I want to submit an additional payment." at bounding box center [465, 143] width 214 height 10
click at [412, 221] on button "Pay Again" at bounding box center [414, 214] width 78 height 30
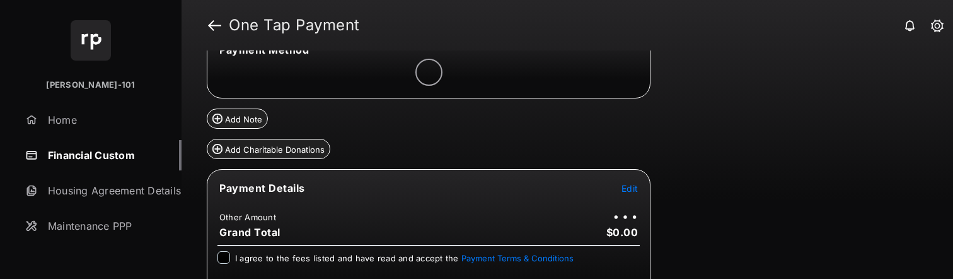
scroll to position [88, 0]
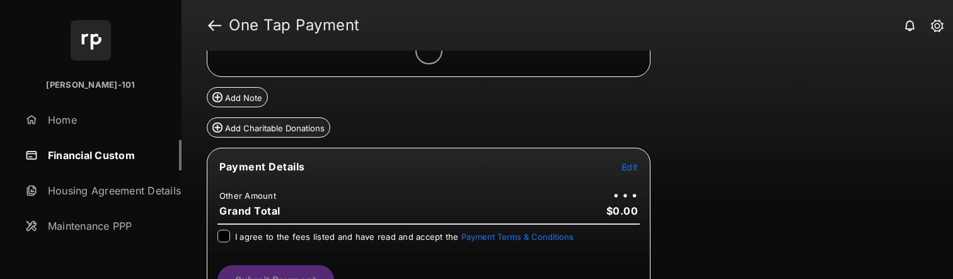
click at [627, 172] on span "Edit" at bounding box center [630, 166] width 16 height 11
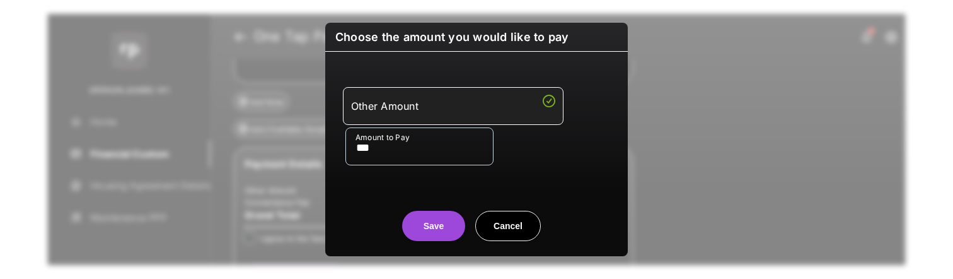
type input "***"
click at [433, 226] on button "Save" at bounding box center [433, 226] width 63 height 30
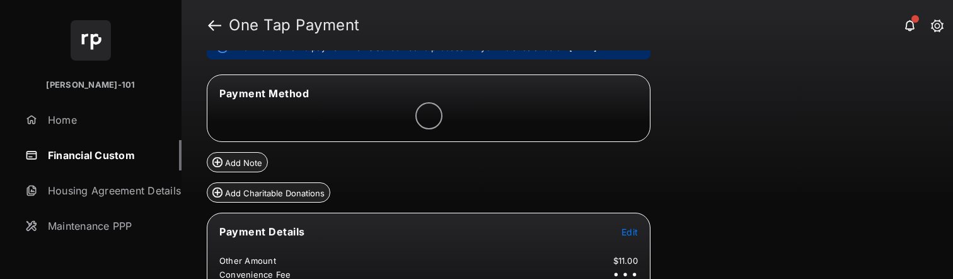
scroll to position [42, 0]
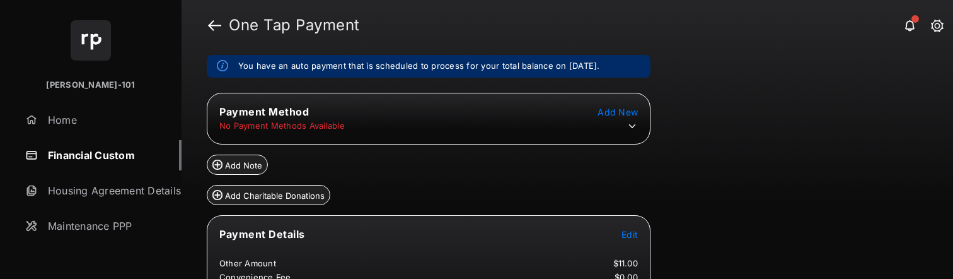
click at [636, 127] on icon at bounding box center [632, 125] width 11 height 11
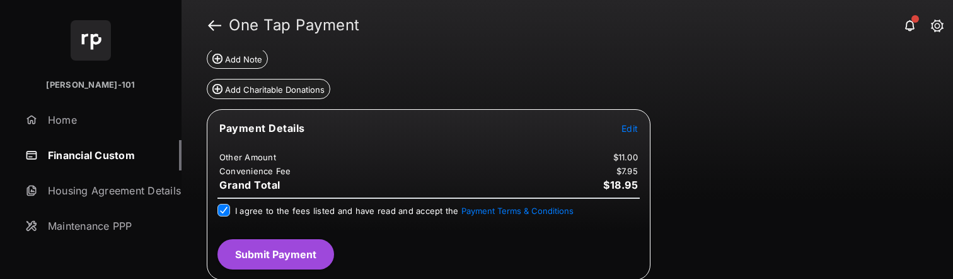
scroll to position [255, 0]
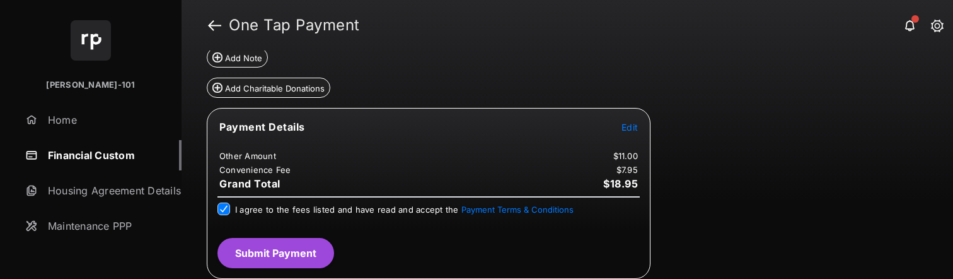
click at [293, 241] on button "Submit Payment" at bounding box center [276, 253] width 117 height 30
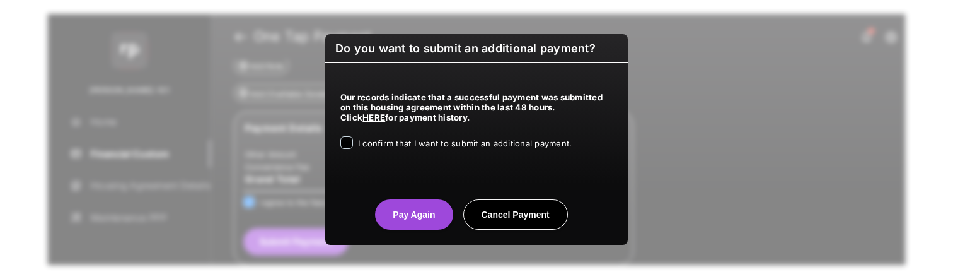
click at [384, 147] on span "I confirm that I want to submit an additional payment." at bounding box center [465, 143] width 214 height 10
click at [402, 195] on center "Pay Again Cancel Payment" at bounding box center [477, 209] width 272 height 40
click at [410, 210] on button "Pay Again" at bounding box center [414, 214] width 78 height 30
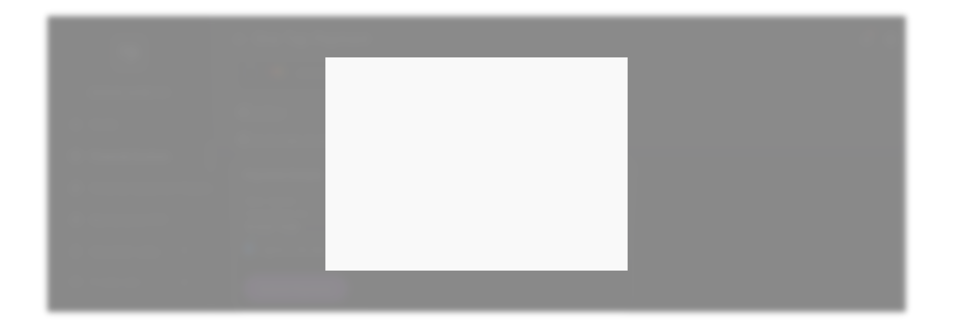
scroll to position [171, 0]
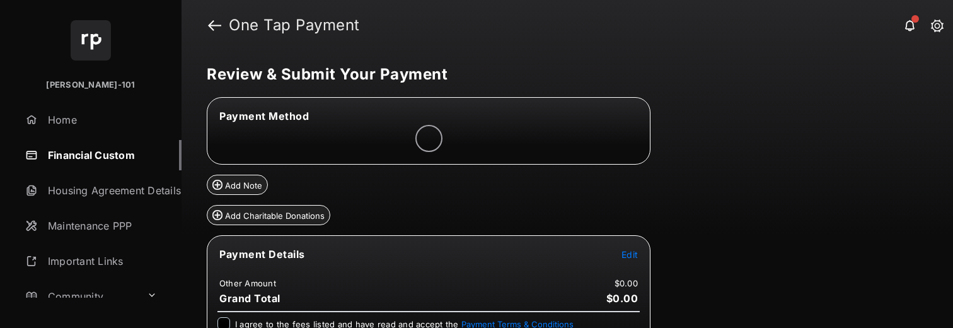
click at [630, 251] on span "Edit" at bounding box center [630, 254] width 16 height 11
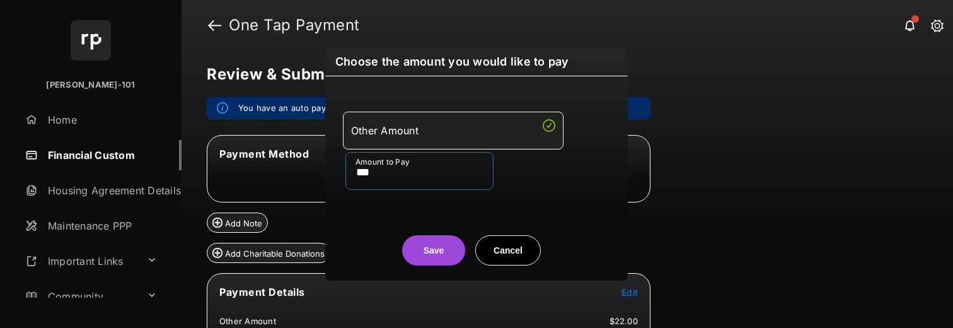
type input "***"
click at [386, 216] on div "Save Cancel" at bounding box center [476, 237] width 303 height 55
click at [419, 240] on button "Save" at bounding box center [433, 250] width 63 height 30
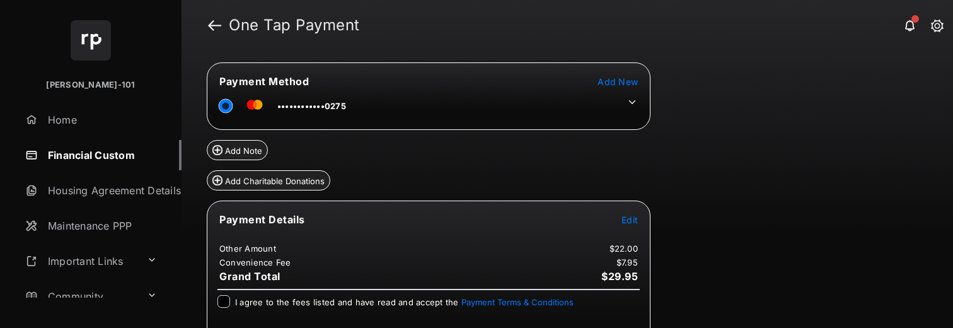
scroll to position [116, 0]
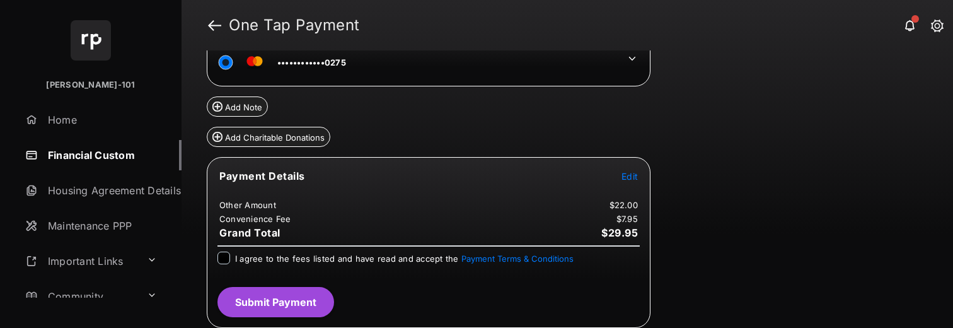
click at [638, 58] on td at bounding box center [629, 55] width 19 height 19
click at [630, 61] on icon at bounding box center [632, 58] width 11 height 11
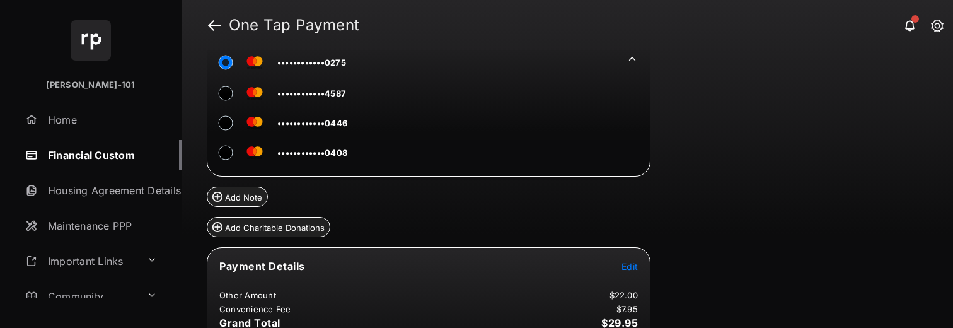
click at [217, 125] on tr "••••••••••••0446" at bounding box center [278, 121] width 139 height 28
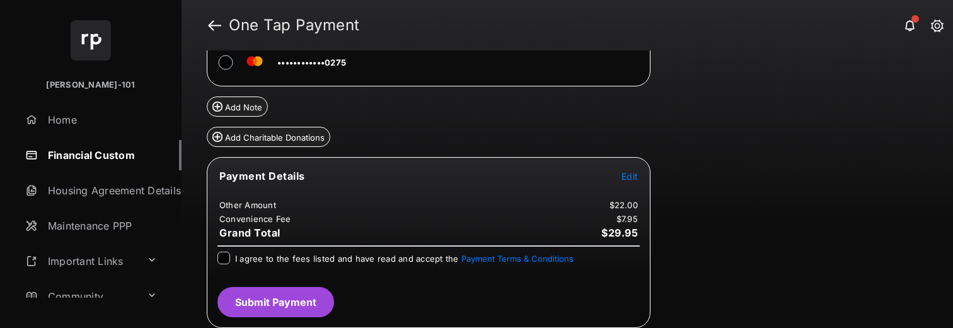
click at [242, 254] on span "I agree to the fees listed and have read and accept the Payment Terms & Conditi…" at bounding box center [404, 258] width 339 height 10
click at [286, 303] on button "Submit Payment" at bounding box center [276, 302] width 117 height 30
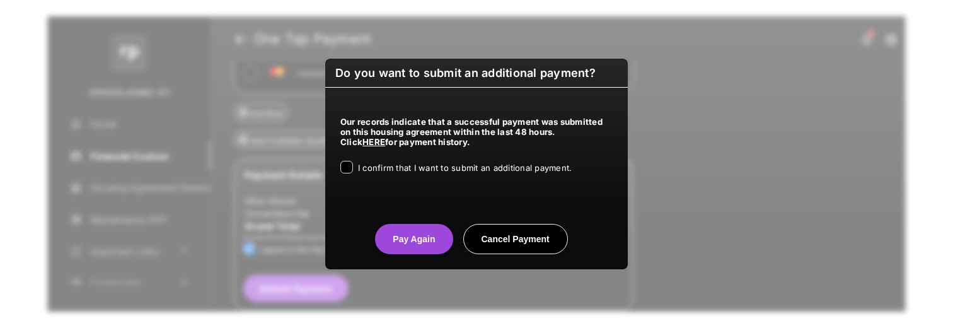
click at [392, 173] on span "I confirm that I want to submit an additional payment." at bounding box center [465, 168] width 214 height 10
